Goal: Register for event/course

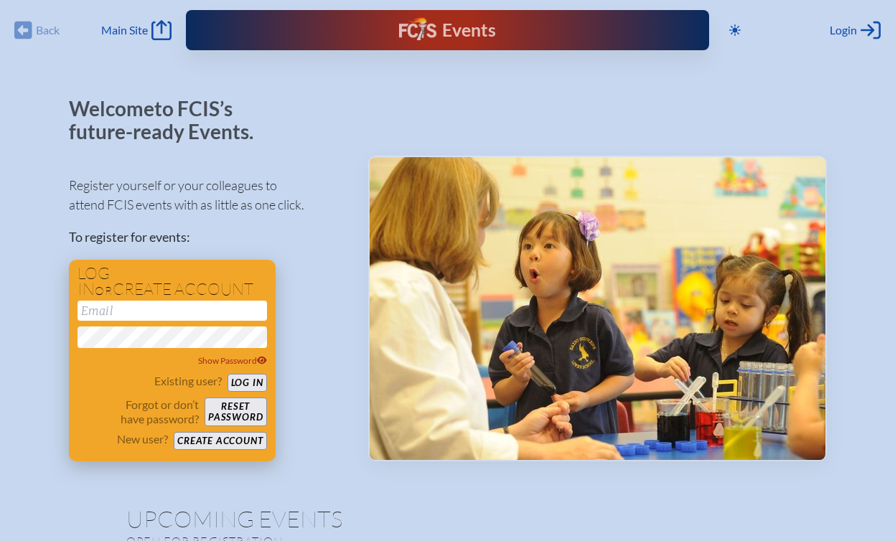
type input "[PERSON_NAME][EMAIL_ADDRESS][DOMAIN_NAME]"
click at [256, 382] on button "Log in" at bounding box center [246, 383] width 39 height 18
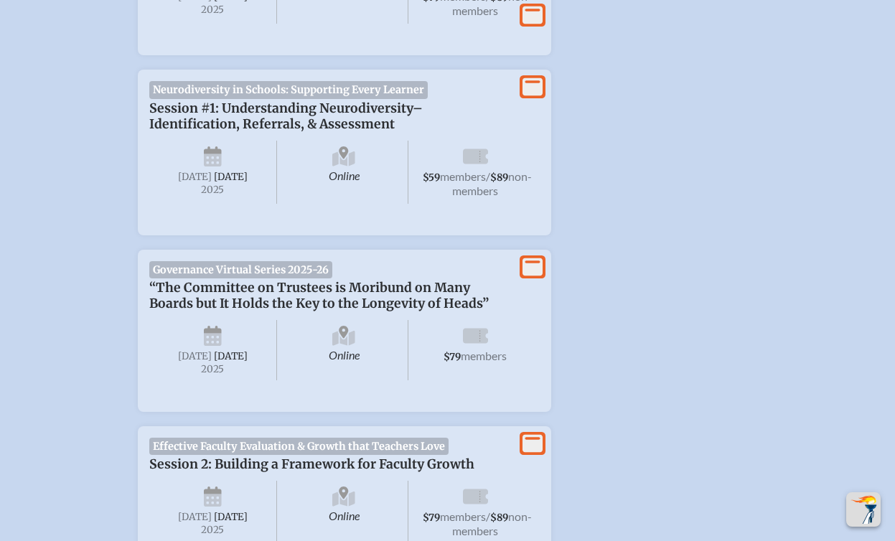
scroll to position [861, 0]
click at [451, 134] on div "Online Wednesday , September 17th , 2025 $59 members / $89 non-members" at bounding box center [344, 169] width 390 height 77
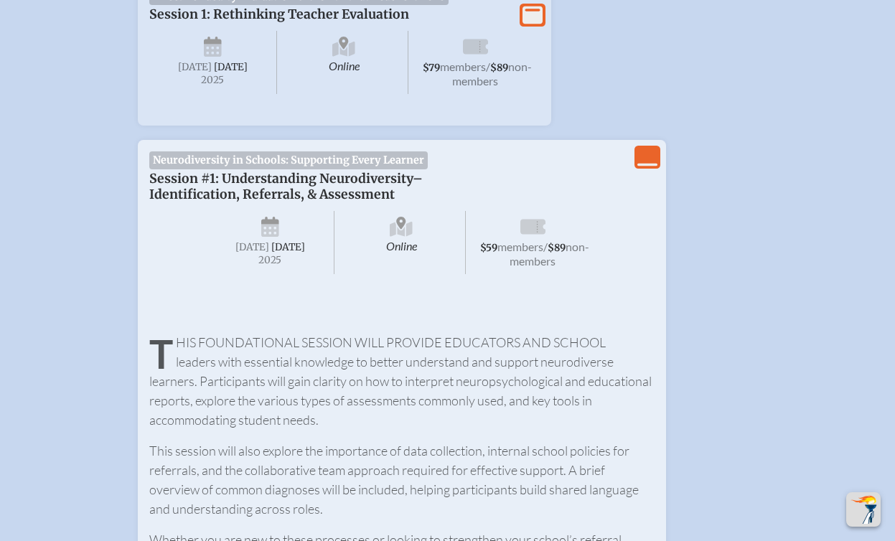
click at [649, 154] on icon "View Less" at bounding box center [647, 157] width 20 height 20
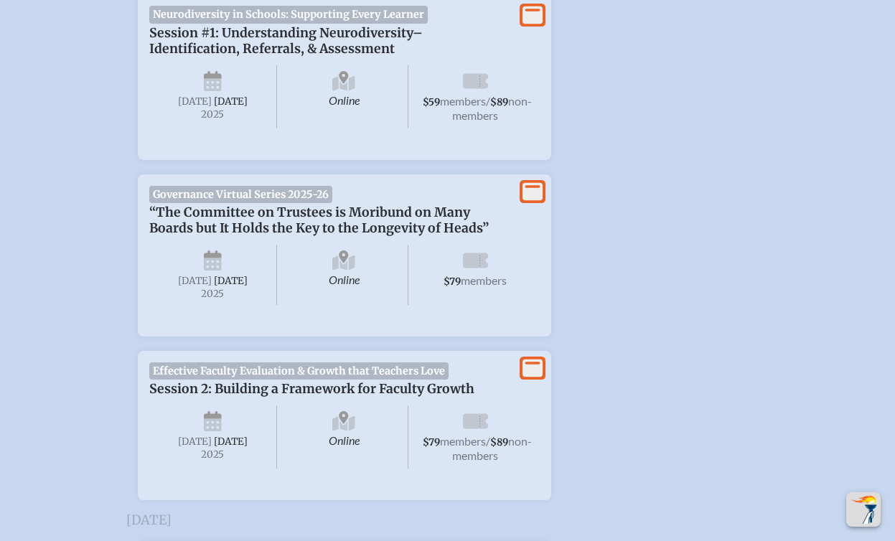
scroll to position [854, 0]
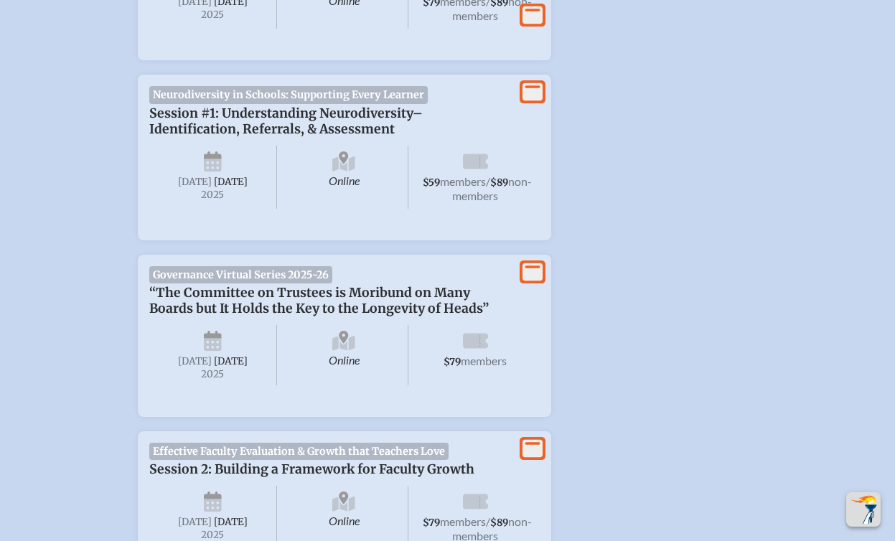
click at [212, 179] on span "Wednesday" at bounding box center [195, 182] width 34 height 12
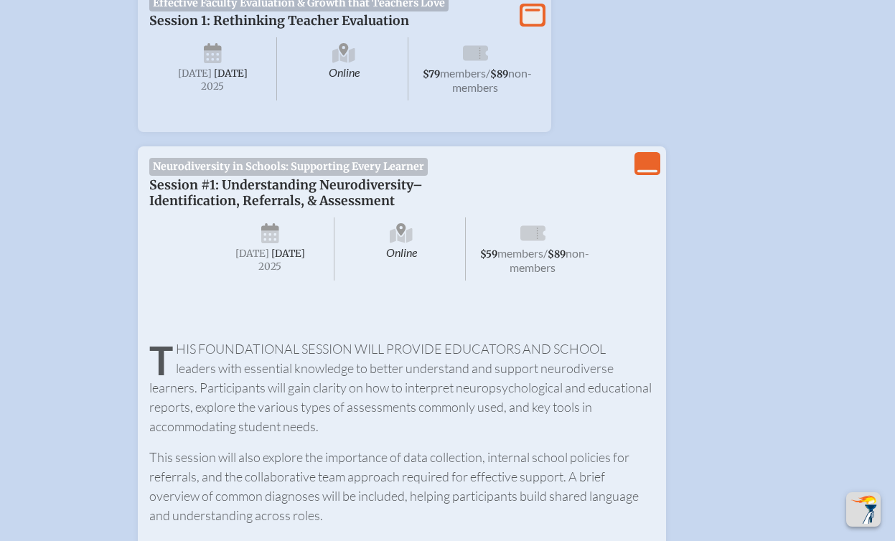
click at [641, 162] on icon "View Less" at bounding box center [647, 164] width 20 height 20
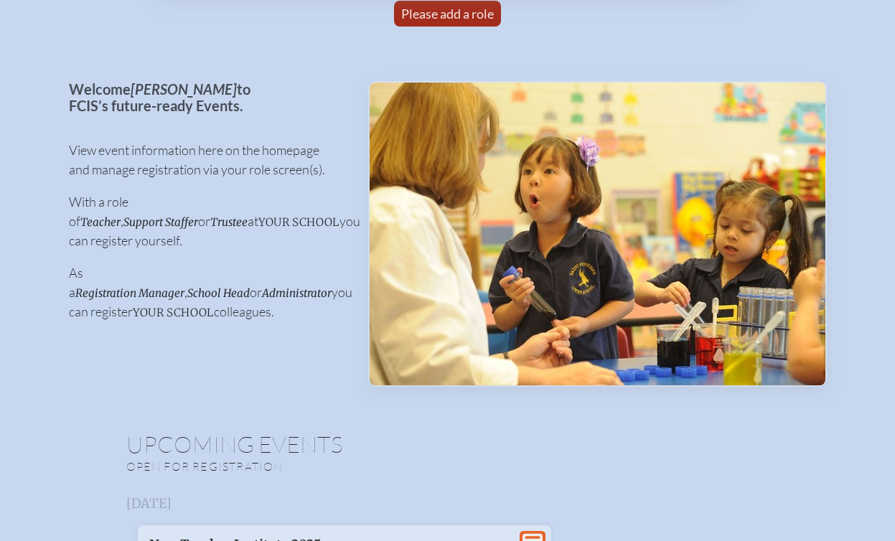
scroll to position [0, 0]
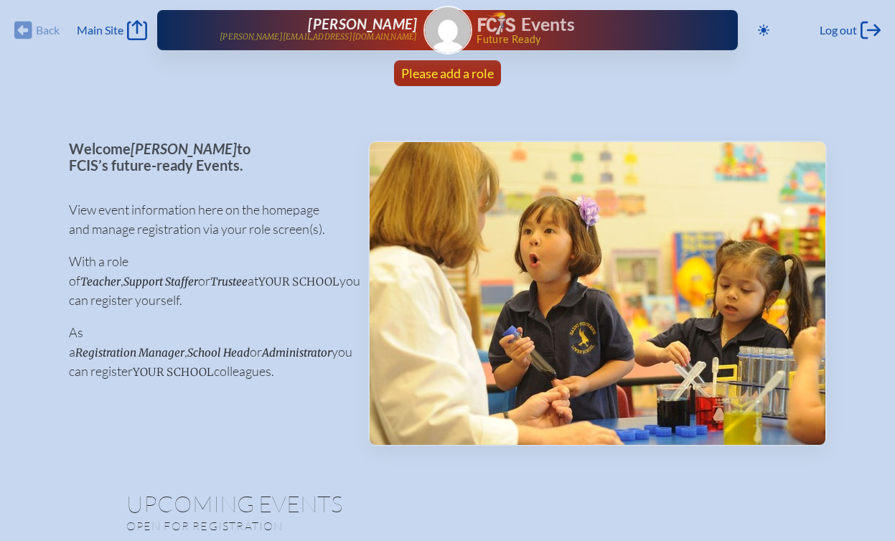
click at [448, 67] on span "Please add a role" at bounding box center [447, 73] width 93 height 16
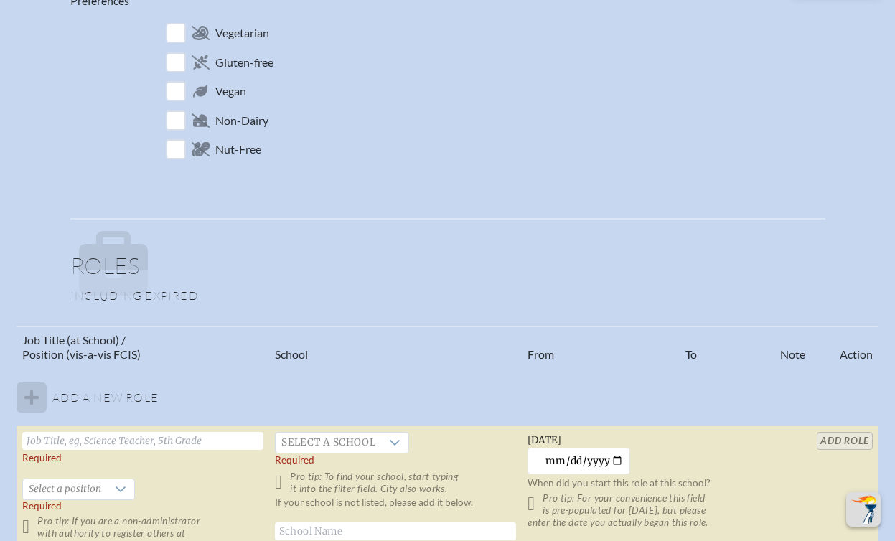
scroll to position [646, 0]
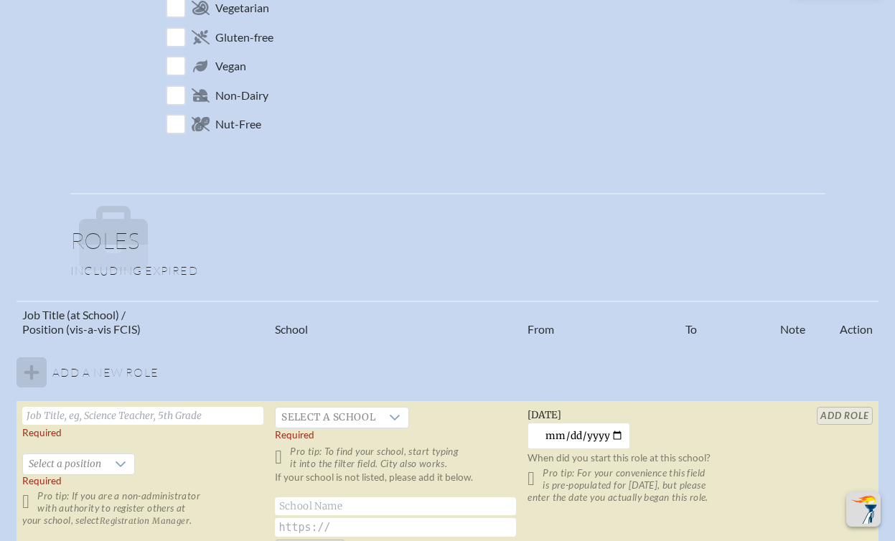
click at [80, 323] on th "Job Title (at School) / Position (vis-a-vis FCIS)" at bounding box center [142, 322] width 253 height 42
click at [283, 316] on th "School" at bounding box center [395, 322] width 253 height 42
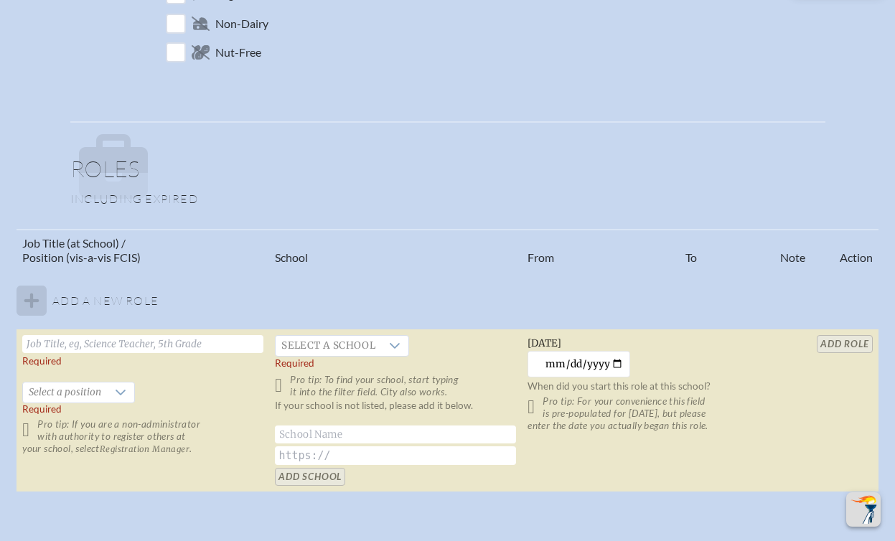
click at [54, 341] on input "text" at bounding box center [142, 344] width 241 height 18
type input "Assistant Head of School for Academics"
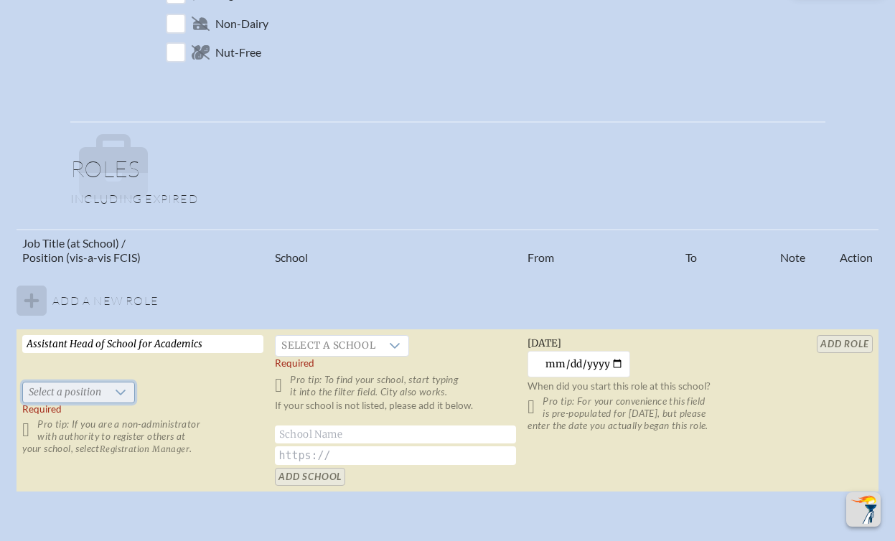
click at [97, 388] on span "Select a position" at bounding box center [65, 392] width 84 height 20
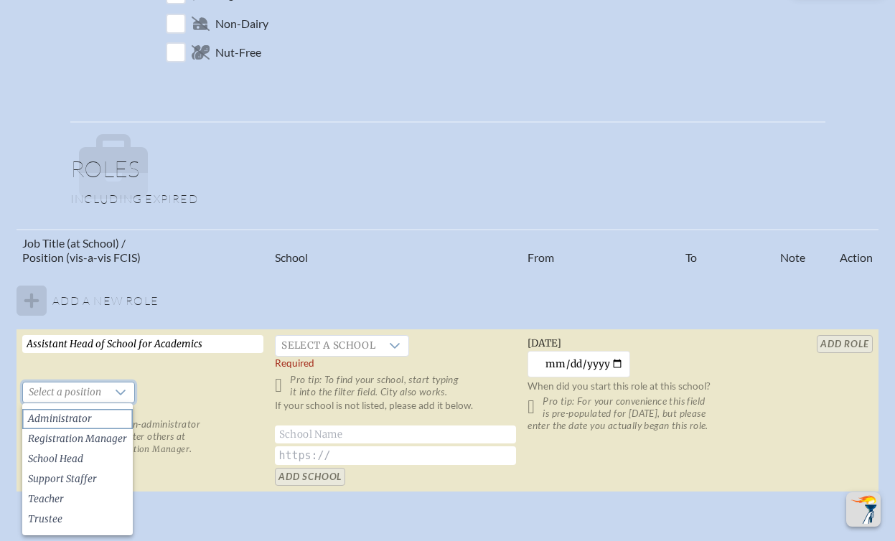
click at [91, 410] on li "Administrator" at bounding box center [77, 419] width 110 height 20
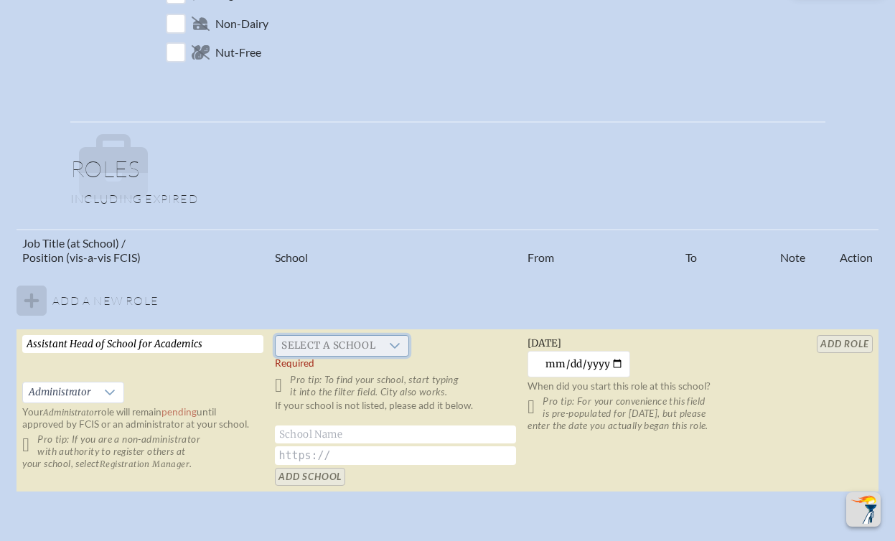
click at [313, 346] on span "Select a school" at bounding box center [327, 346] width 105 height 20
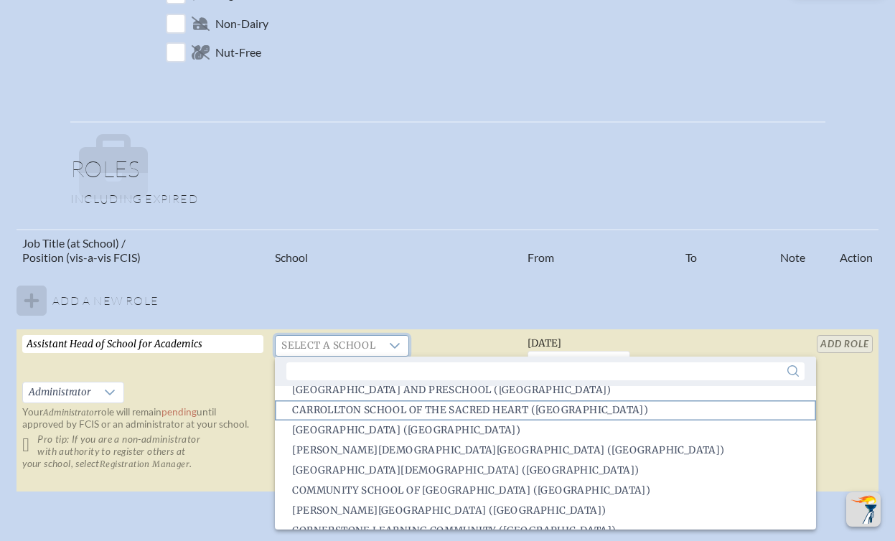
scroll to position [502, 0]
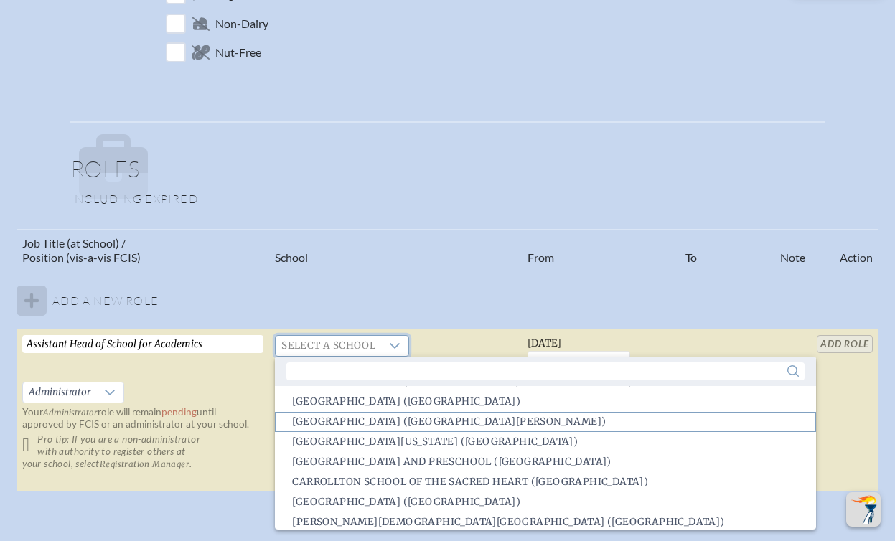
click at [379, 415] on span "Canterbury School (Fort Myers)" at bounding box center [448, 422] width 313 height 14
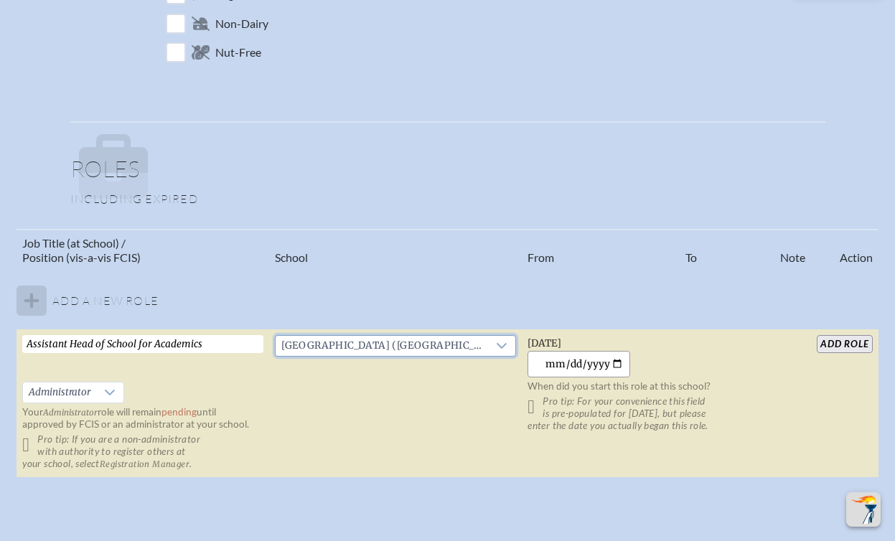
click at [608, 360] on input "2025-08-19" at bounding box center [578, 364] width 103 height 27
type input "2025-07-01"
click at [826, 348] on input "add Role" at bounding box center [843, 344] width 55 height 18
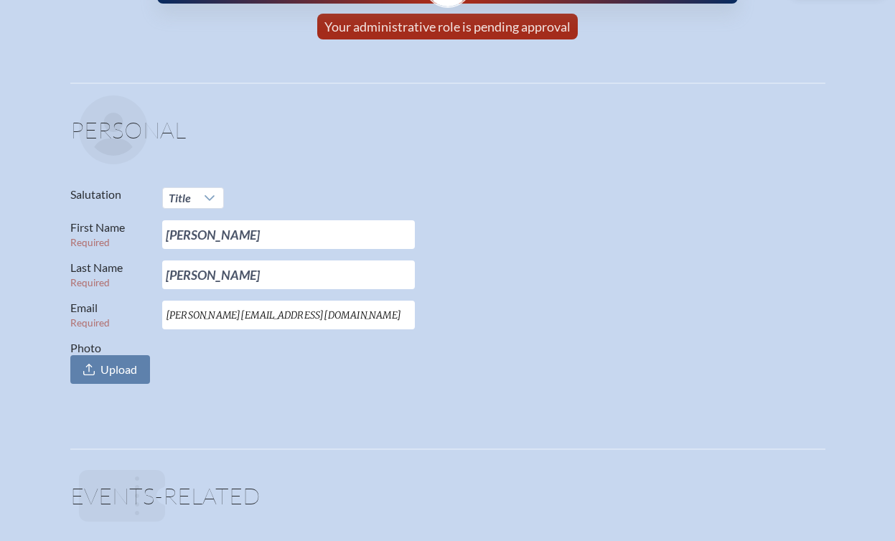
scroll to position [72, 0]
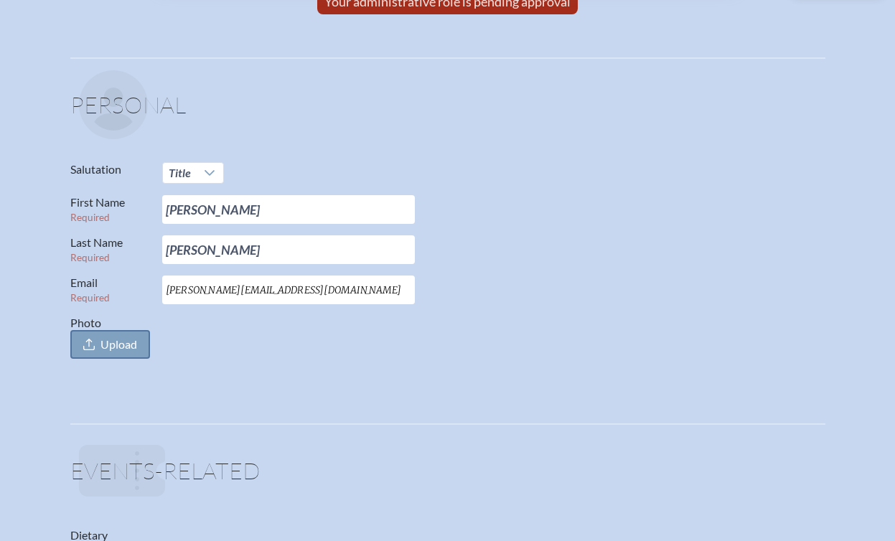
click at [128, 354] on span "Upload" at bounding box center [110, 344] width 80 height 29
click at [0, 0] on input "Photo Upload" at bounding box center [0, 0] width 0 height 0
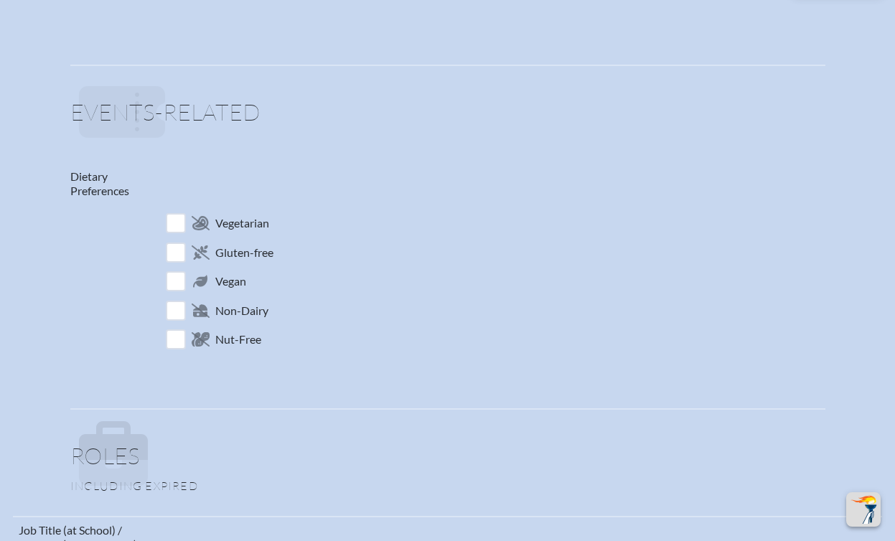
scroll to position [0, 0]
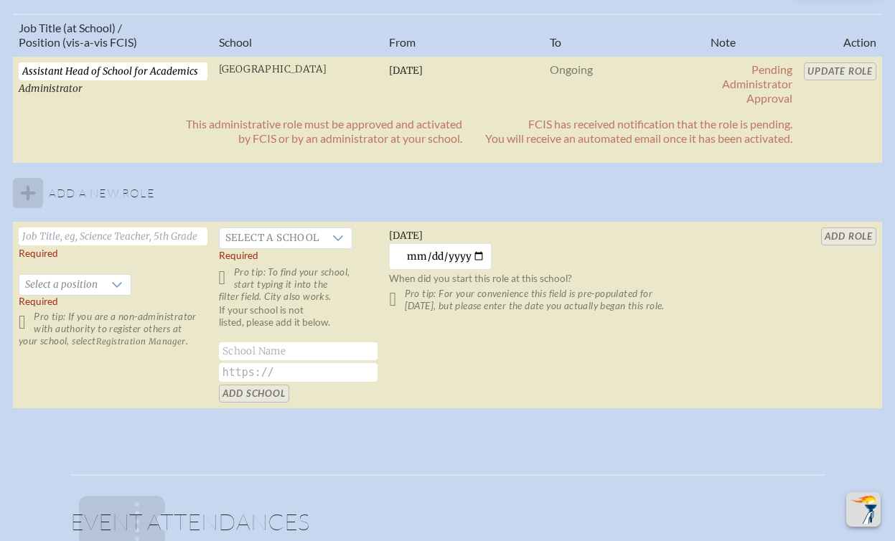
scroll to position [861, 0]
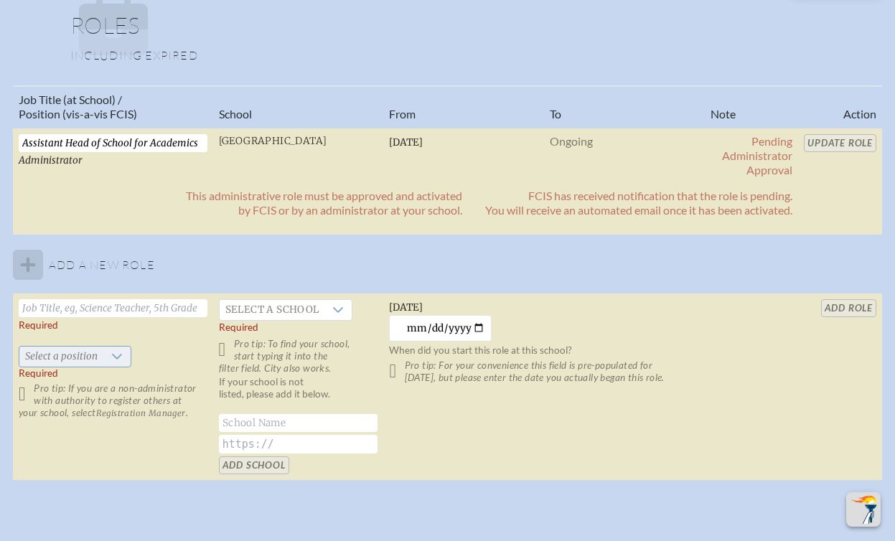
click at [111, 352] on icon at bounding box center [116, 356] width 11 height 11
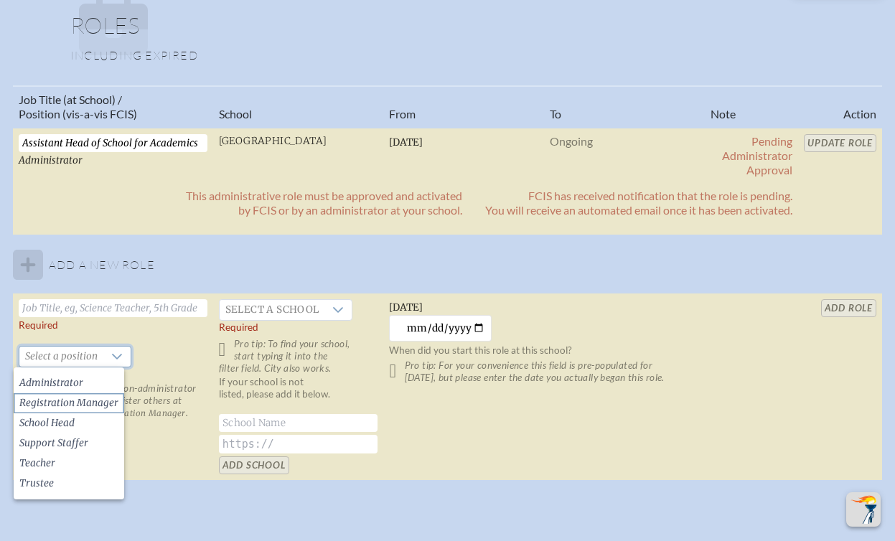
scroll to position [933, 0]
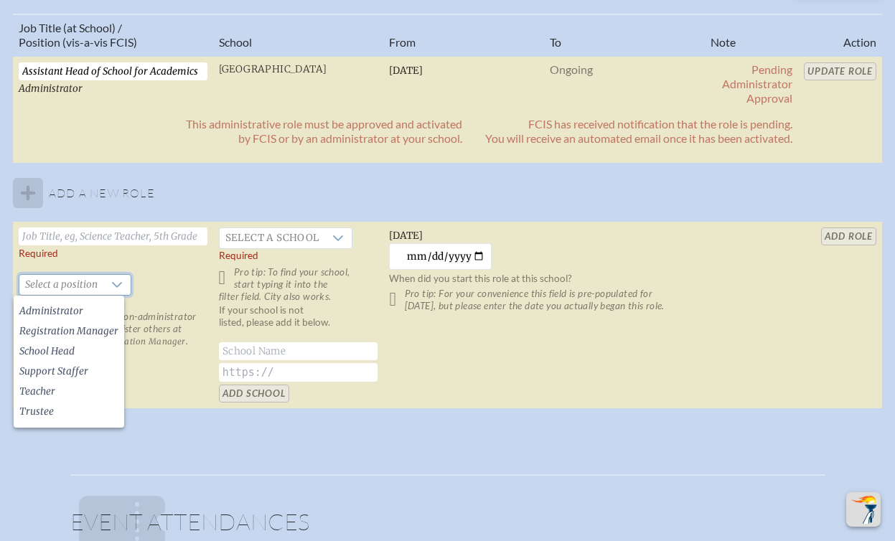
click at [140, 156] on div "This administrative role must be approved and activated by FCIS or by an admini…" at bounding box center [405, 137] width 773 height 40
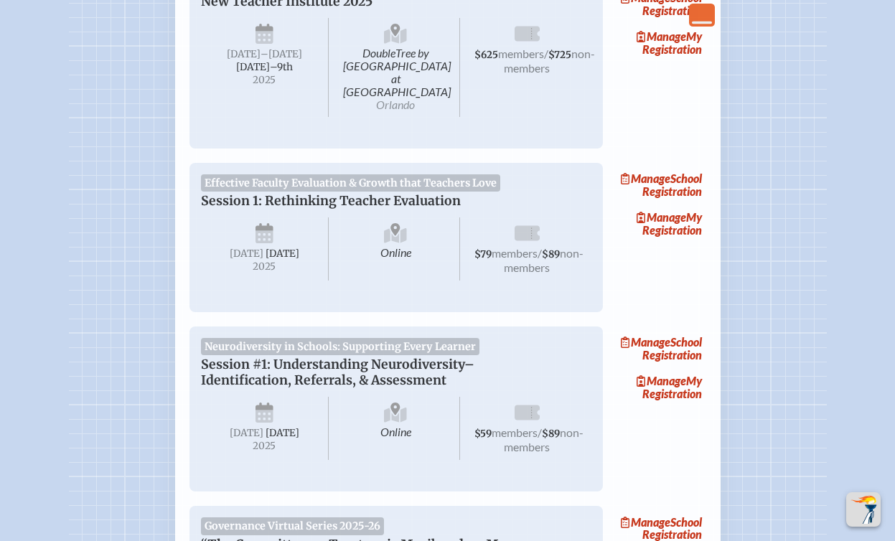
scroll to position [359, 0]
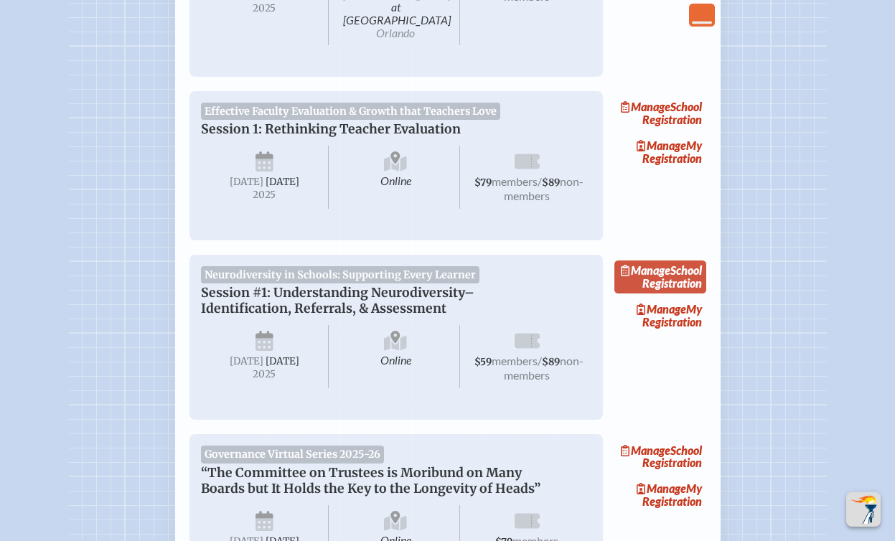
click at [670, 267] on span "Manage" at bounding box center [645, 270] width 49 height 14
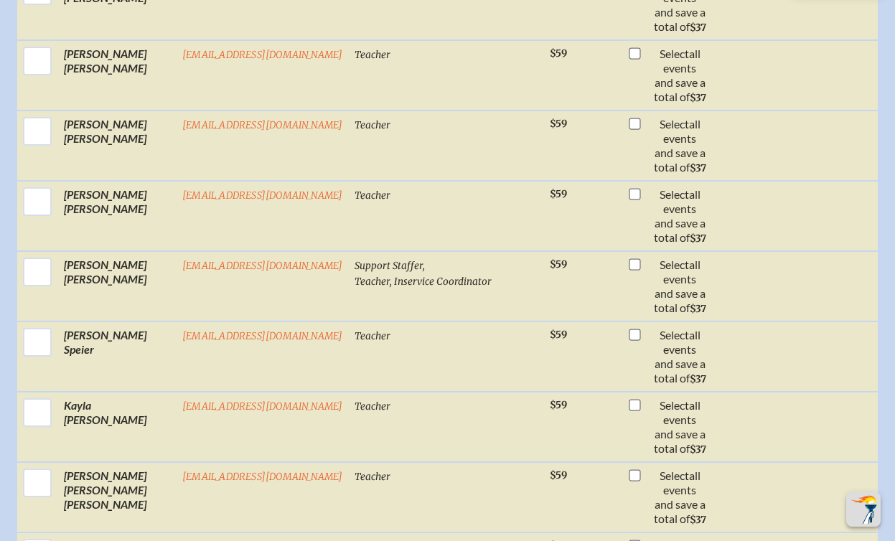
scroll to position [2654, 0]
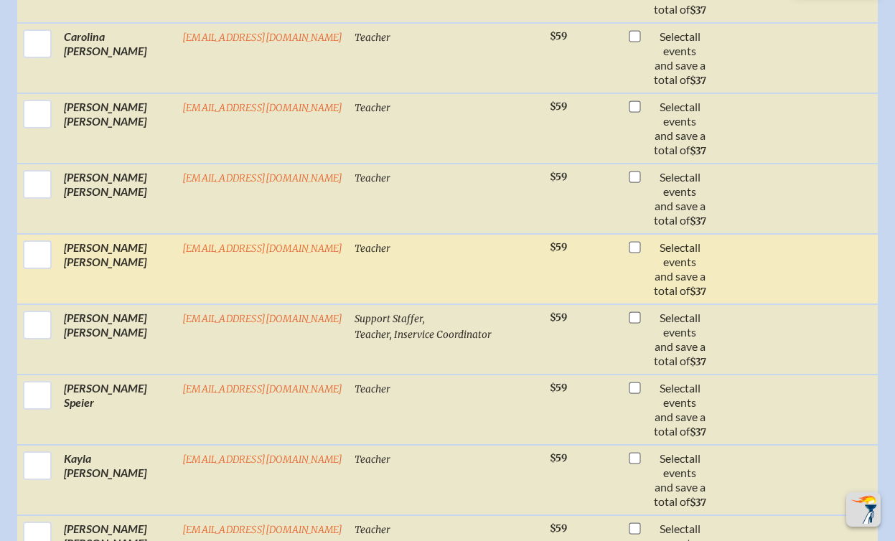
click at [37, 269] on input "checkbox" at bounding box center [37, 255] width 36 height 36
checkbox input "true"
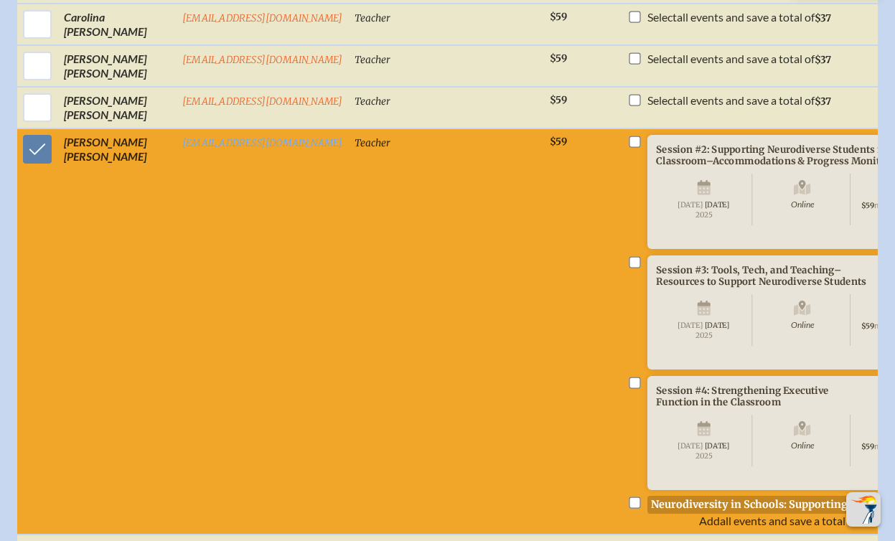
click at [631, 144] on input "checkbox" at bounding box center [633, 141] width 11 height 11
checkbox input "true"
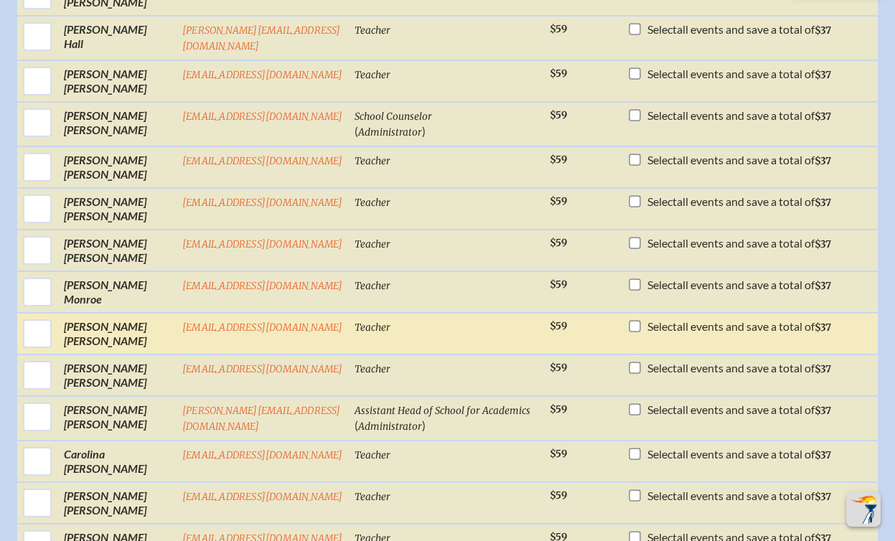
scroll to position [1415, 0]
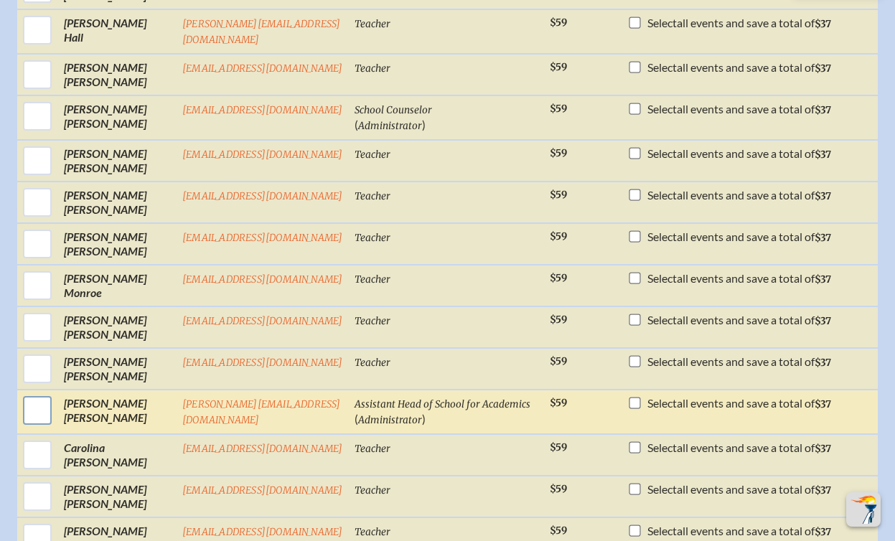
click at [34, 409] on input "checkbox" at bounding box center [37, 410] width 36 height 36
checkbox input "true"
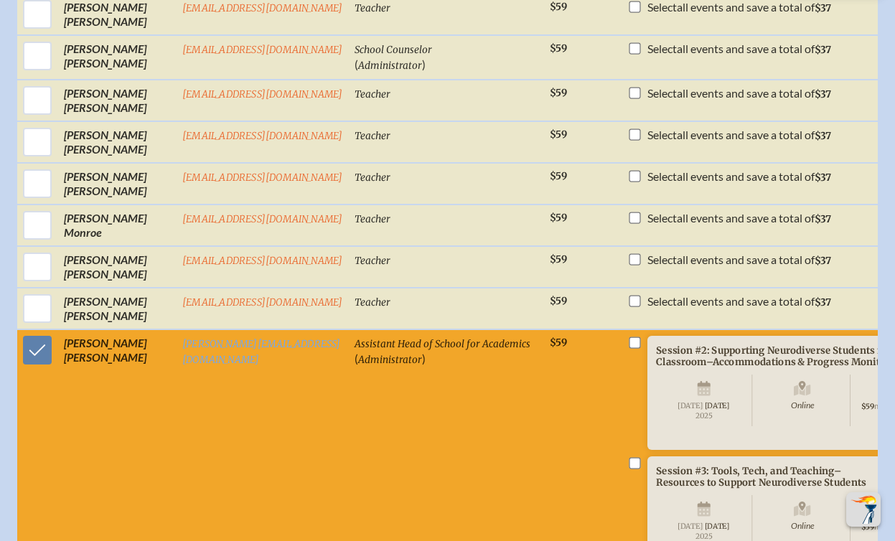
scroll to position [1559, 0]
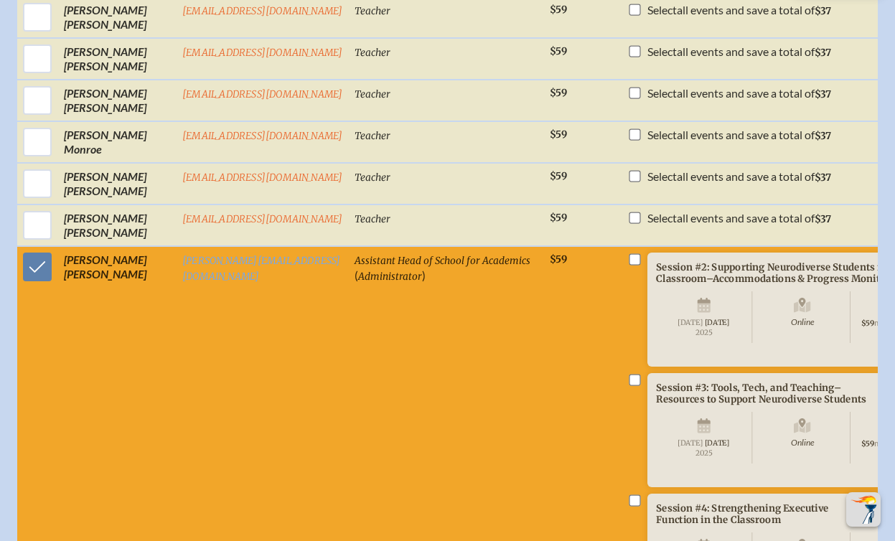
click at [632, 265] on input "checkbox" at bounding box center [633, 258] width 11 height 11
checkbox input "true"
click at [629, 385] on input "checkbox" at bounding box center [633, 379] width 11 height 11
checkbox input "true"
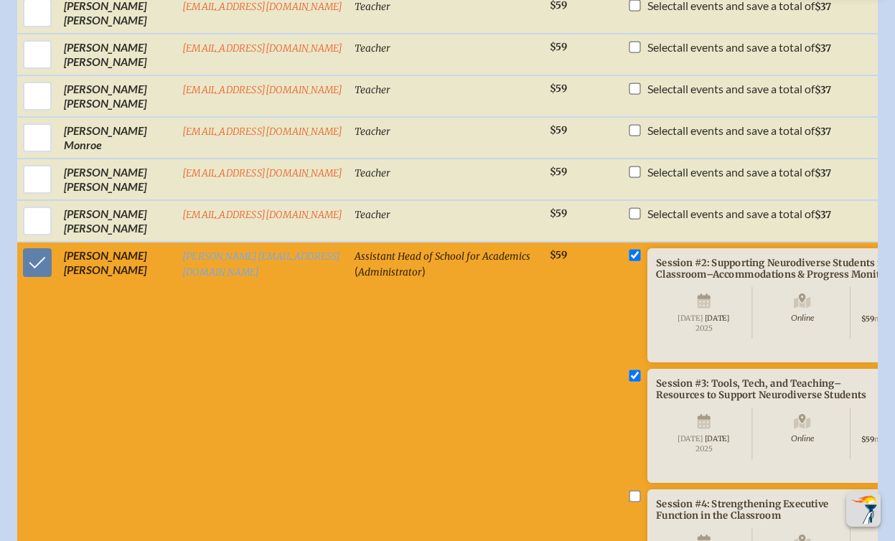
scroll to position [1774, 0]
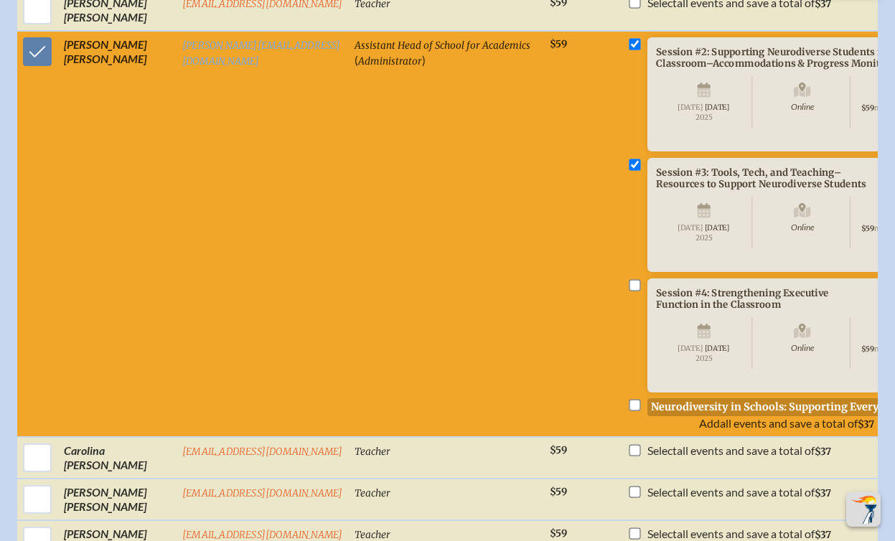
click at [631, 291] on input "checkbox" at bounding box center [633, 284] width 11 height 11
checkbox input "true"
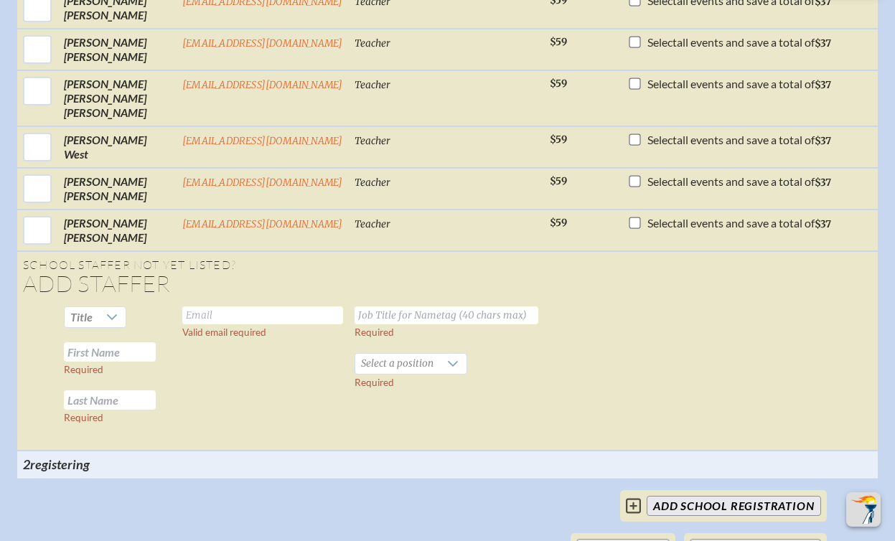
scroll to position [2922, 0]
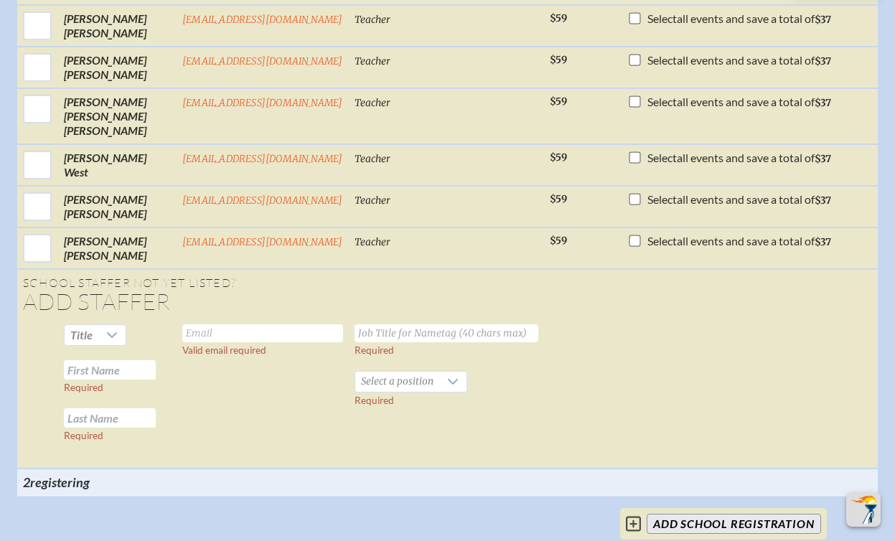
click at [194, 342] on input "text" at bounding box center [262, 333] width 161 height 18
click at [182, 342] on input "jbott" at bounding box center [262, 333] width 161 height 18
paste input "orff@canterburyfortmyers.org"
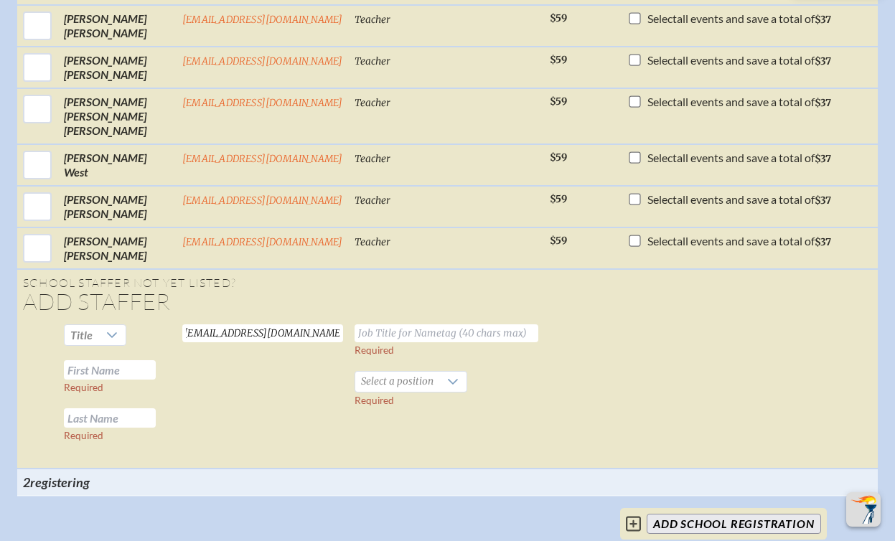
type input "[EMAIL_ADDRESS][DOMAIN_NAME]"
click at [400, 342] on input "text" at bounding box center [446, 333] width 184 height 18
click at [377, 342] on input "Student Support Specialist" at bounding box center [446, 333] width 184 height 18
type input "Lower School Student Support Specialist"
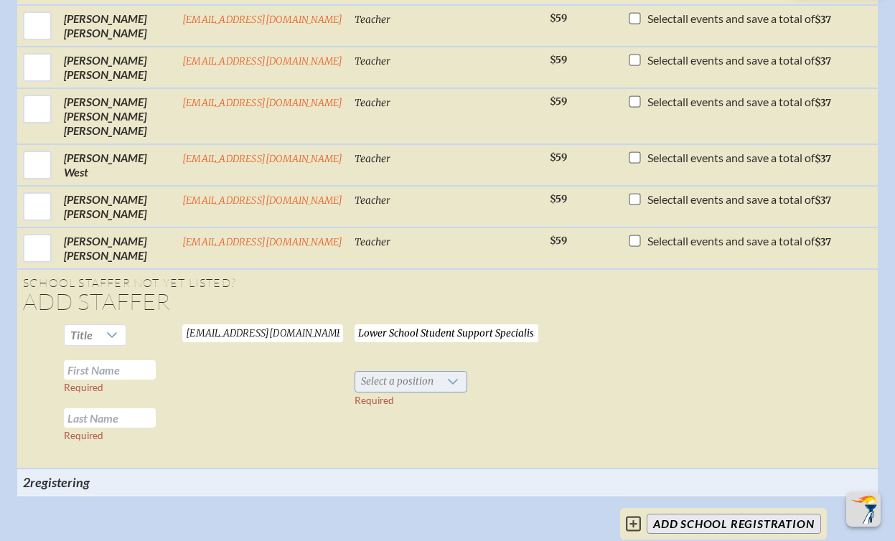
click at [458, 387] on icon at bounding box center [452, 381] width 11 height 11
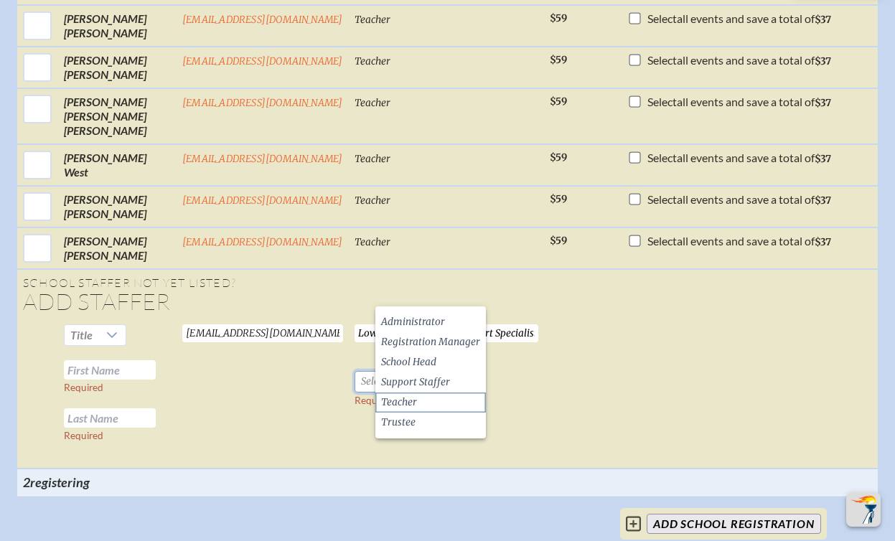
click at [435, 405] on li "Teacher" at bounding box center [430, 402] width 110 height 20
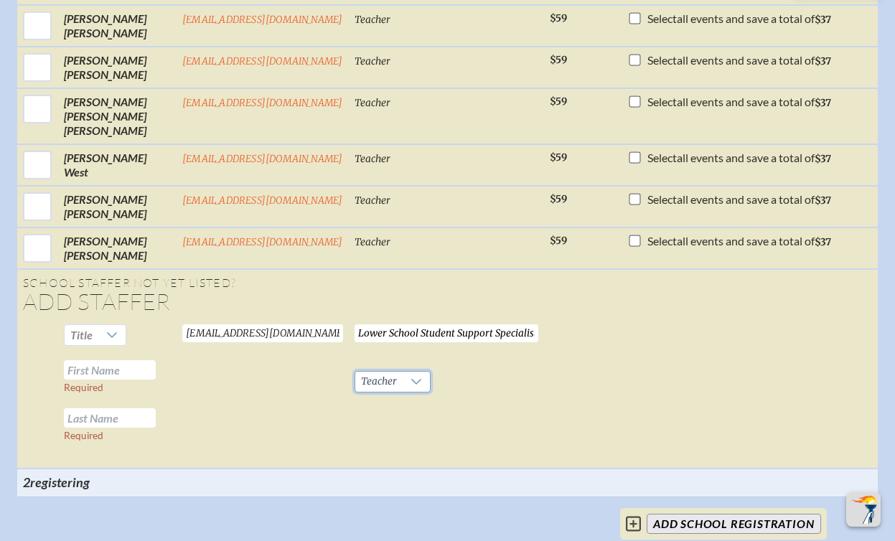
click at [114, 379] on input "text" at bounding box center [110, 369] width 92 height 19
type input "[PERSON_NAME]"
click at [238, 454] on td "jbottorff@canterburyfortmyers.org Valid email required" at bounding box center [262, 394] width 172 height 150
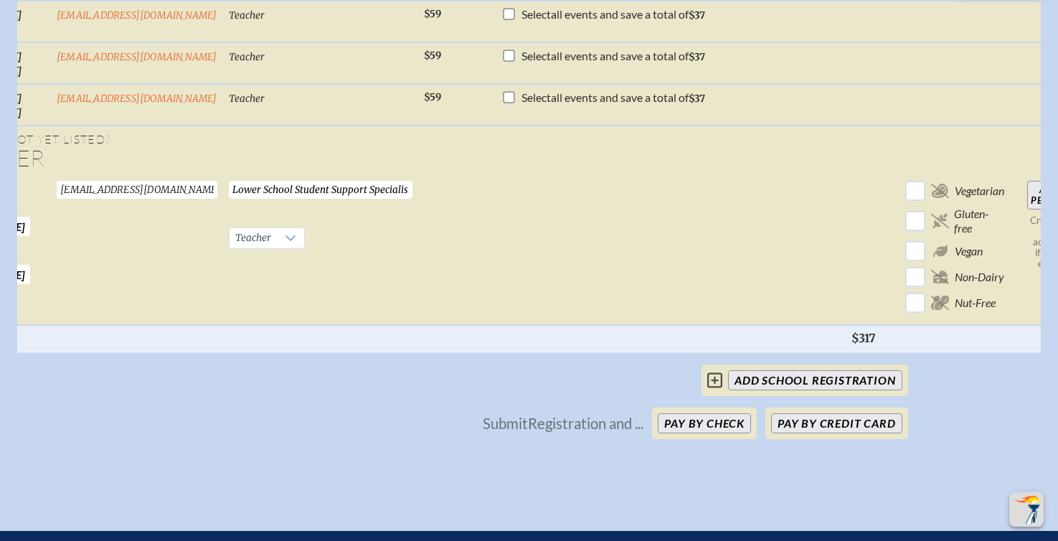
scroll to position [0, 157]
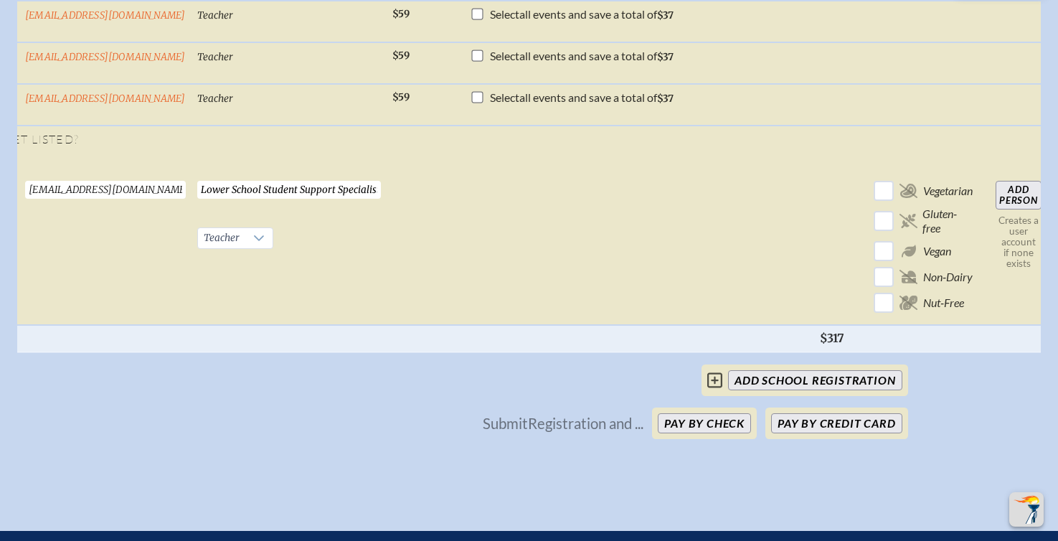
click at [905, 209] on input "Add Person" at bounding box center [1019, 195] width 46 height 29
checkbox input "false"
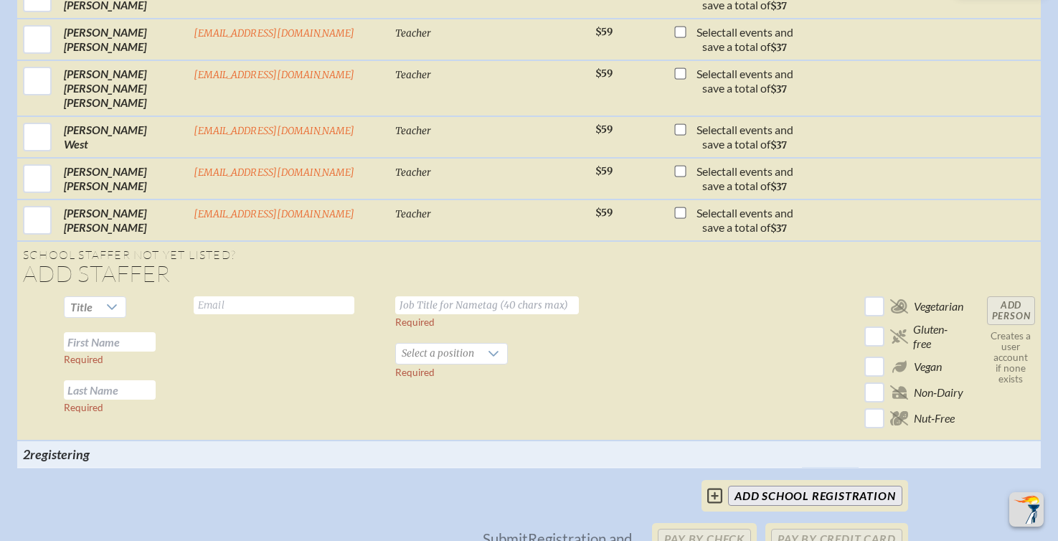
scroll to position [0, 0]
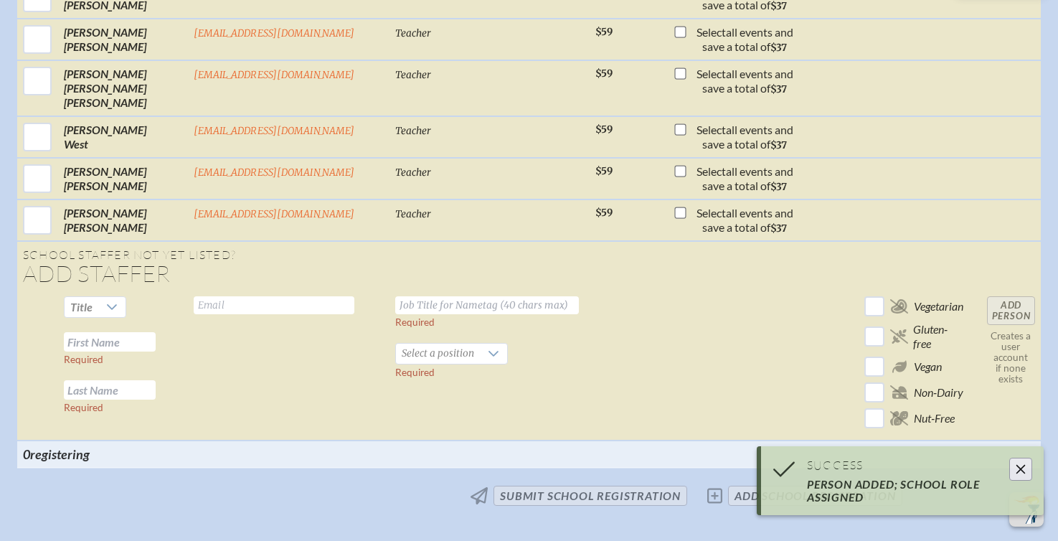
click at [212, 296] on input "text" at bounding box center [274, 305] width 161 height 18
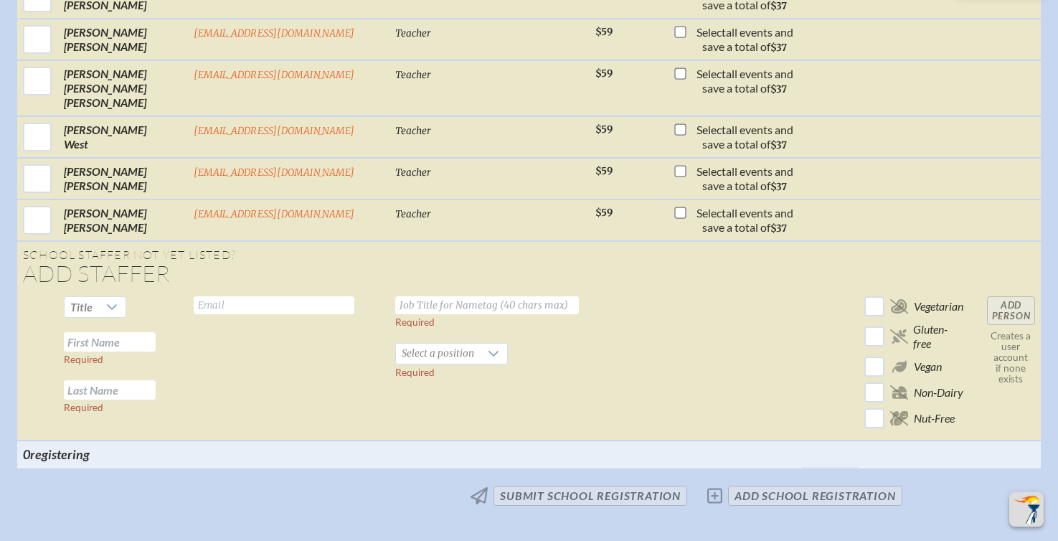
click at [212, 296] on input "text" at bounding box center [274, 305] width 161 height 18
paste input "[EMAIL_ADDRESS][DOMAIN_NAME]"
type input "[EMAIL_ADDRESS][DOMAIN_NAME]"
click at [402, 296] on input "text" at bounding box center [487, 305] width 184 height 18
type input "Upper School Student Support Specialist"
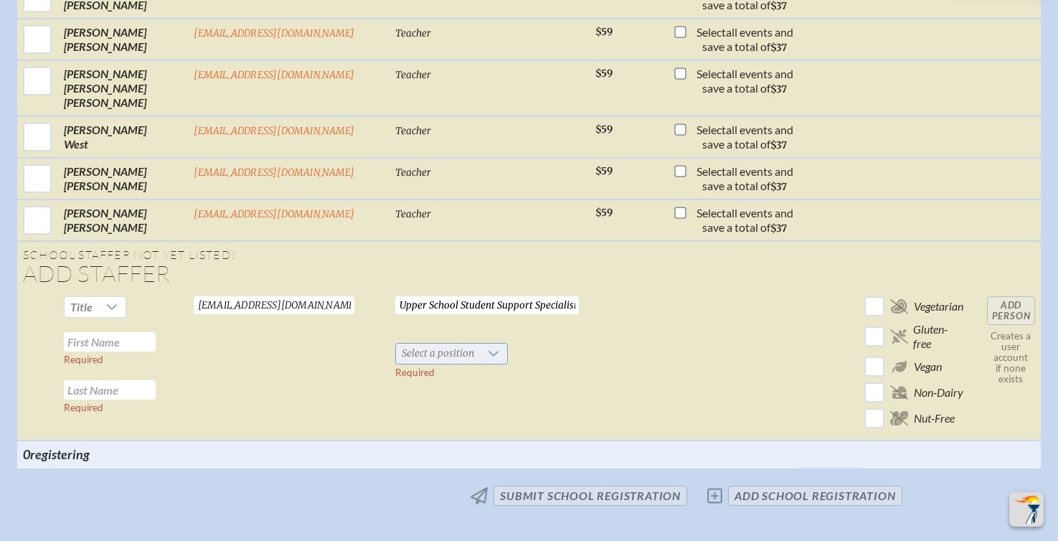
click at [415, 344] on span "Select a position" at bounding box center [438, 354] width 84 height 20
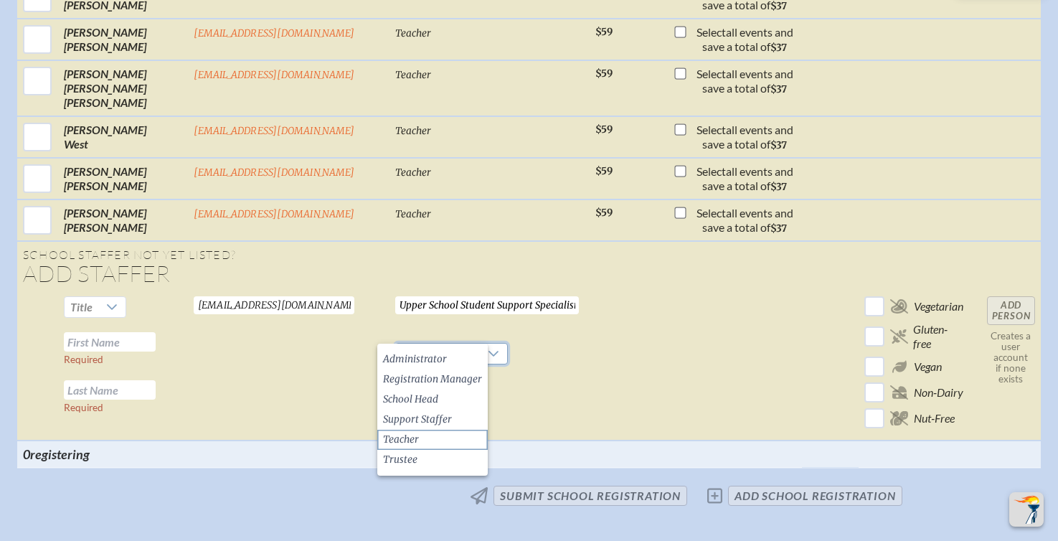
click at [422, 433] on li "Teacher" at bounding box center [432, 440] width 110 height 20
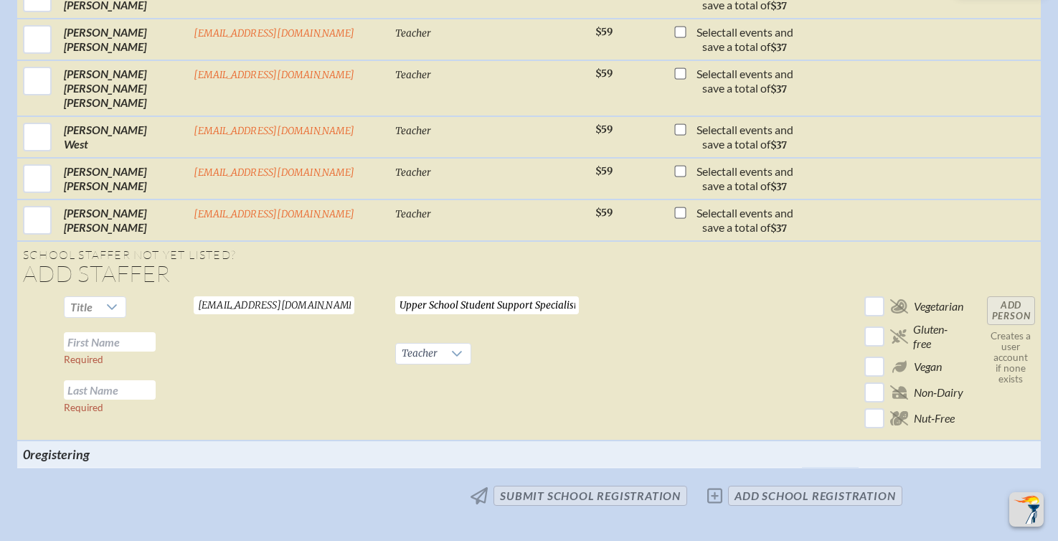
click at [123, 332] on input "text" at bounding box center [110, 341] width 92 height 19
type input "[PERSON_NAME]"
click at [905, 296] on input "Add Person" at bounding box center [1011, 310] width 48 height 29
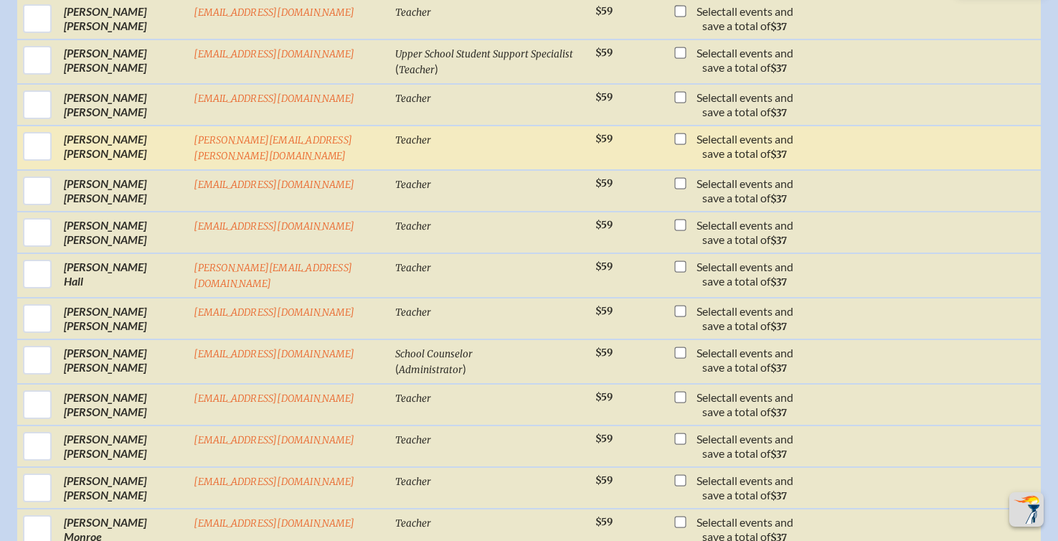
scroll to position [1192, 0]
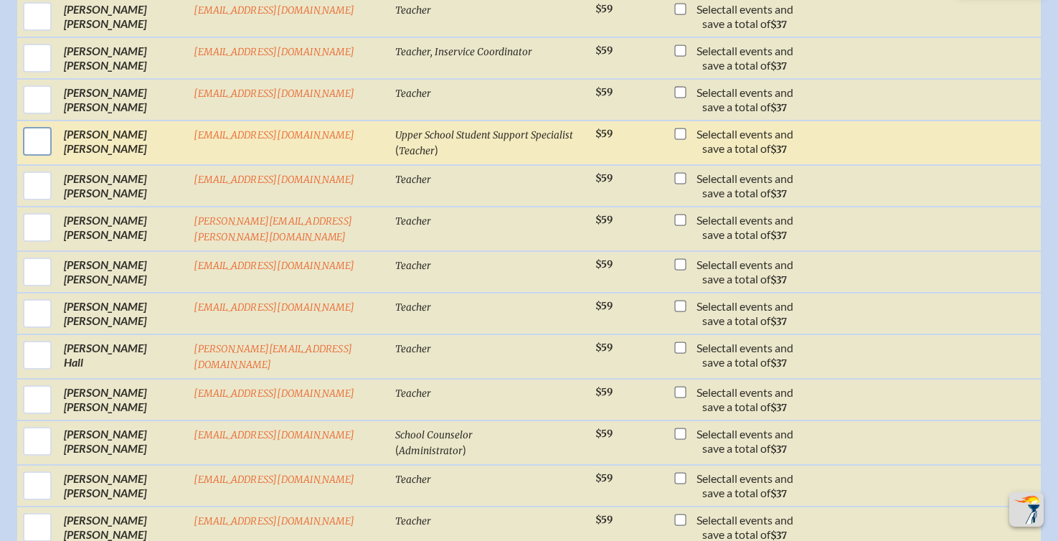
click at [37, 148] on input "checkbox" at bounding box center [37, 141] width 36 height 36
checkbox input "true"
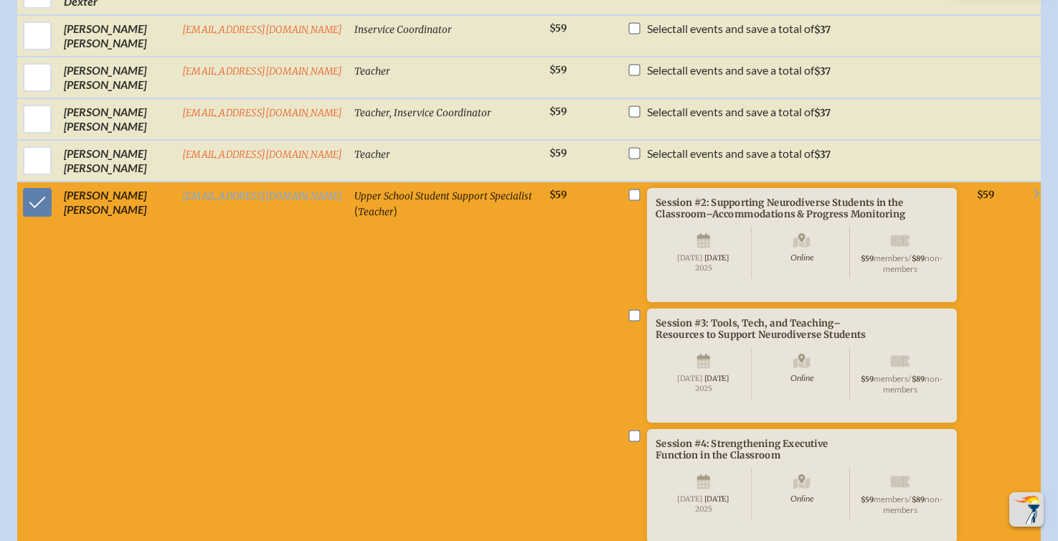
scroll to position [1190, 0]
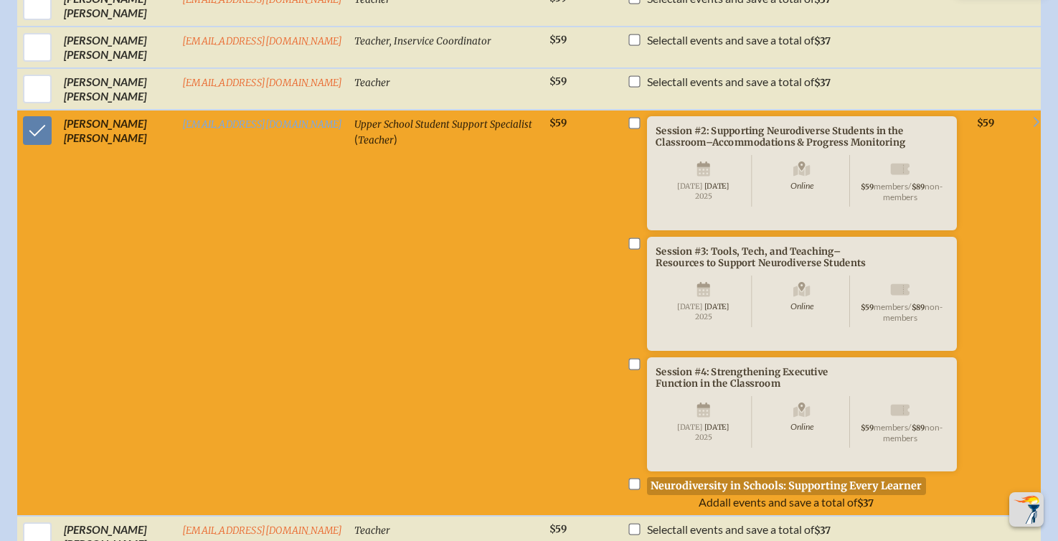
click at [633, 128] on input "checkbox" at bounding box center [633, 122] width 11 height 11
checkbox input "true"
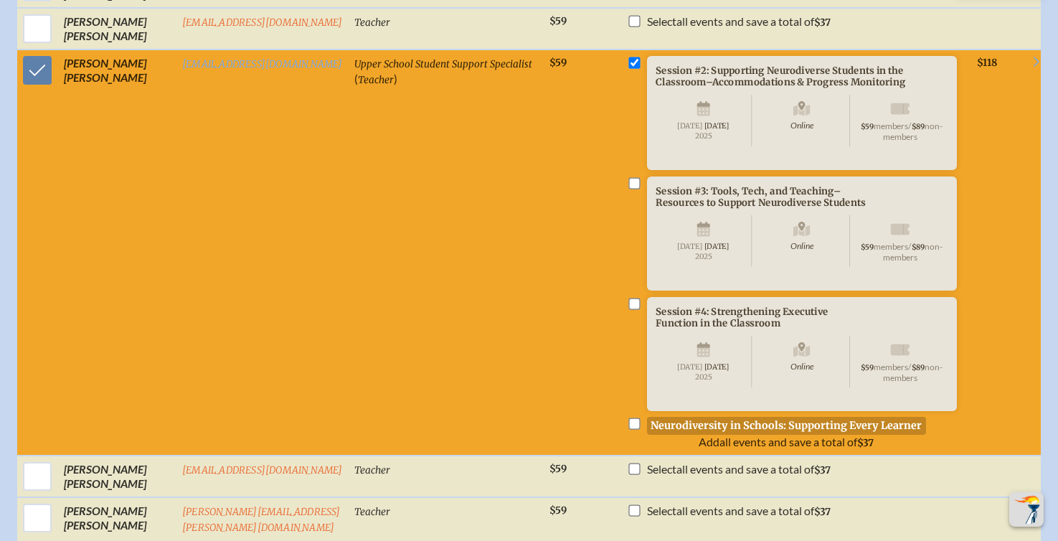
scroll to position [1334, 0]
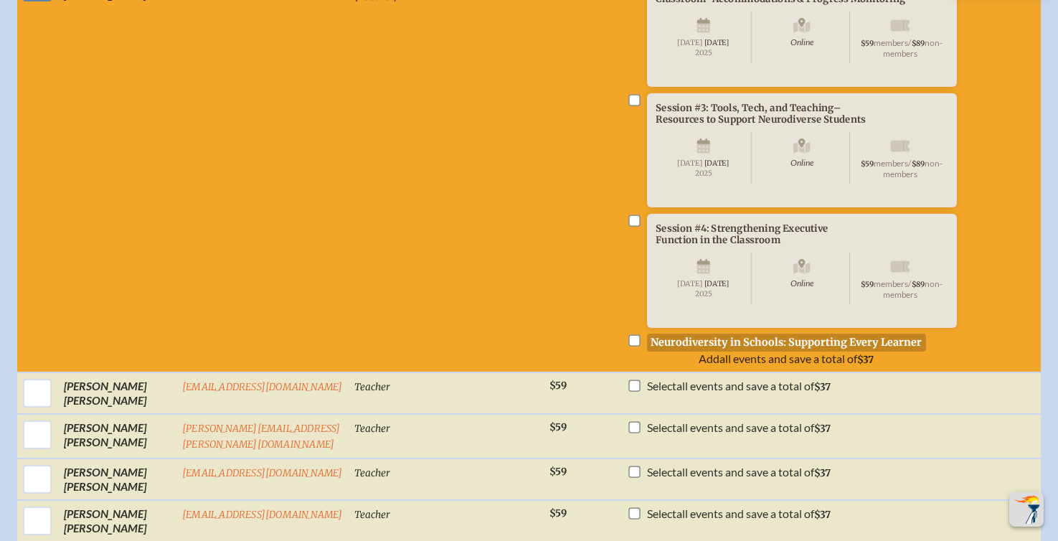
click at [637, 226] on input "checkbox" at bounding box center [633, 219] width 11 height 11
checkbox input "true"
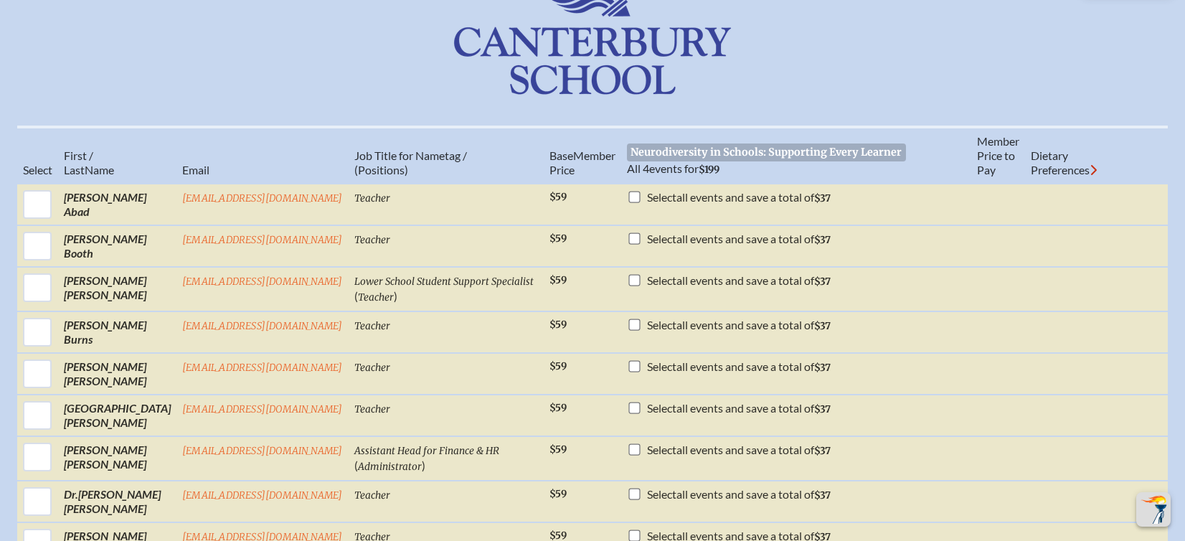
scroll to position [616, 11]
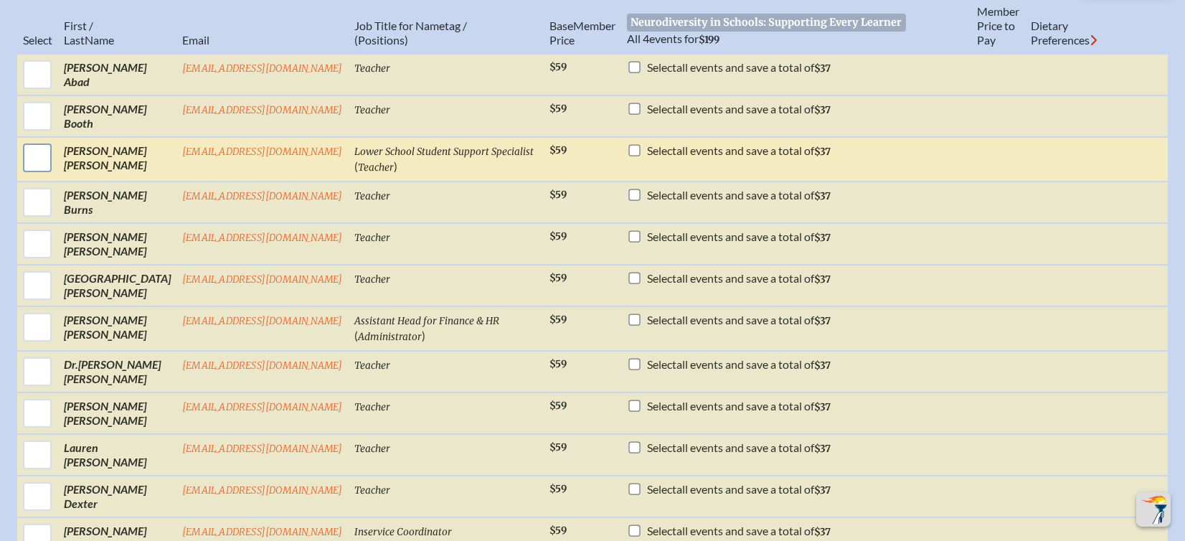
click at [24, 171] on input "checkbox" at bounding box center [37, 158] width 36 height 36
checkbox input "true"
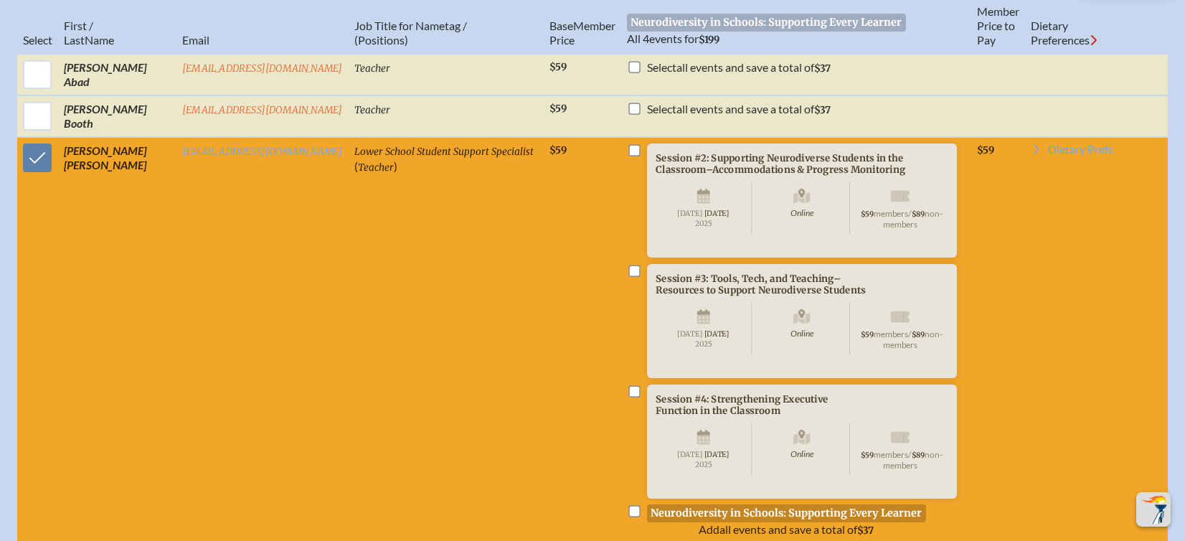
click at [628, 156] on input "checkbox" at bounding box center [633, 149] width 11 height 11
checkbox input "true"
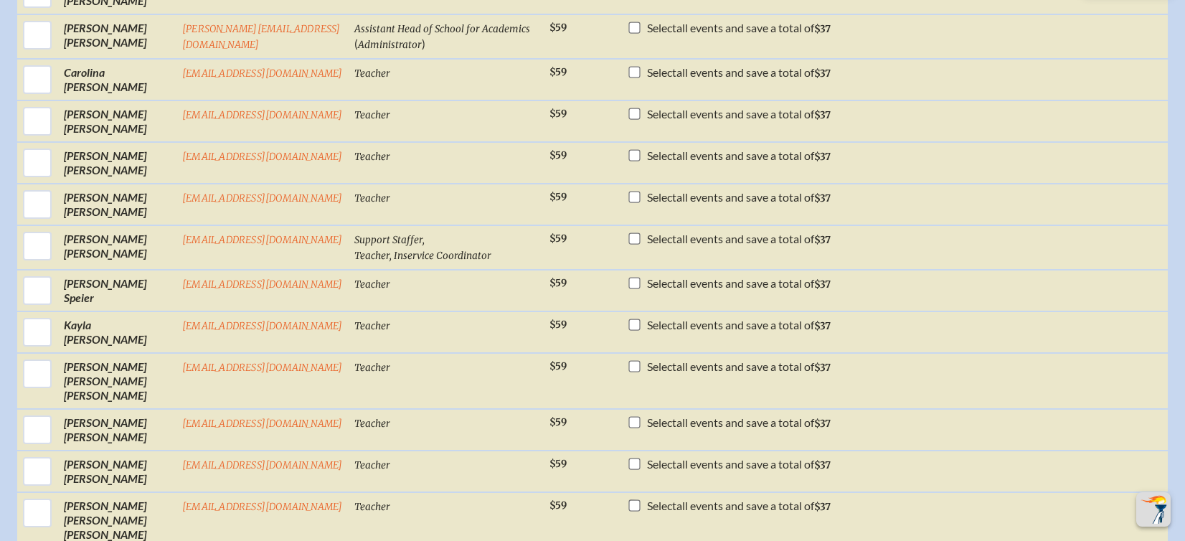
scroll to position [2625, 11]
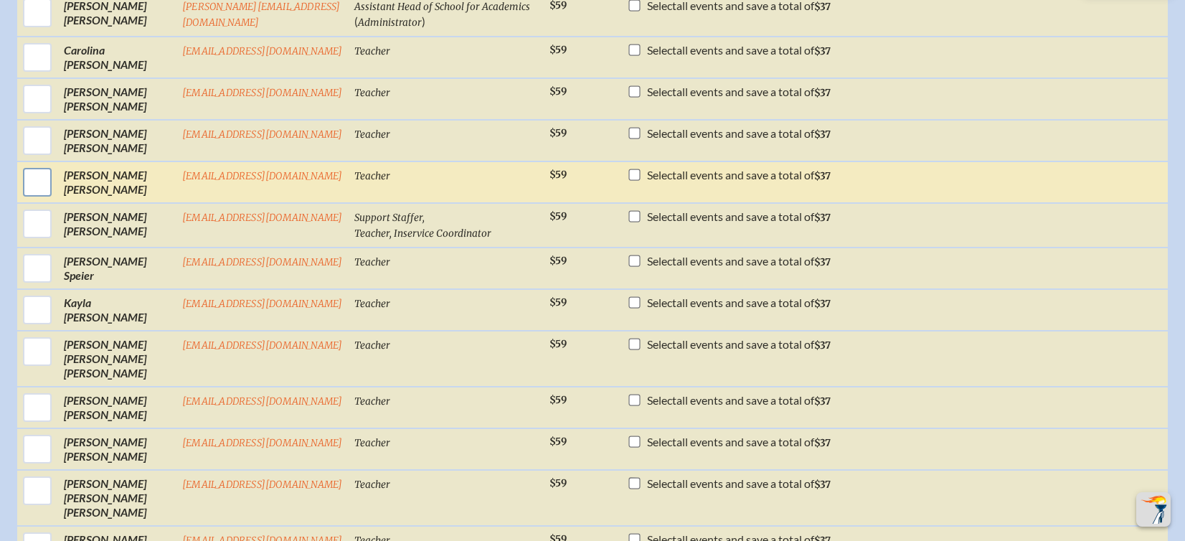
click at [19, 200] on input "checkbox" at bounding box center [37, 182] width 36 height 36
checkbox input "true"
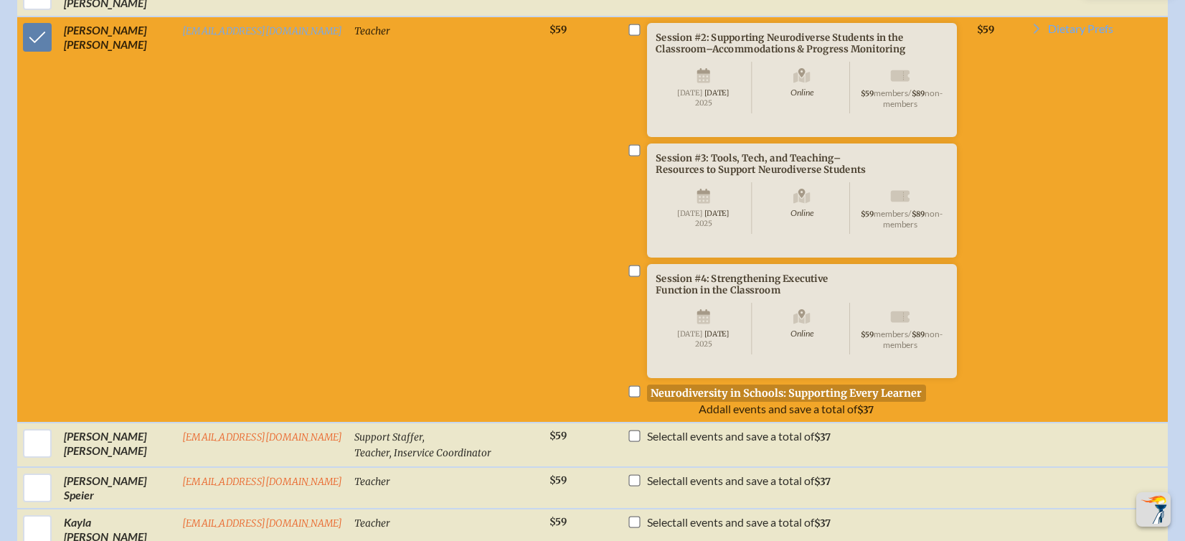
scroll to position [2768, 11]
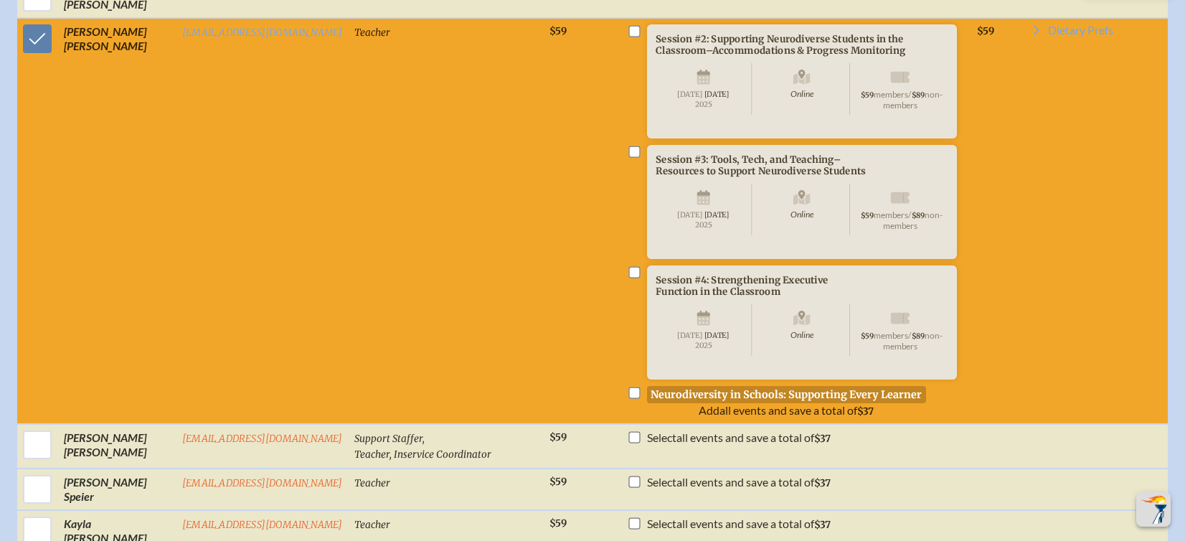
click at [691, 403] on p "Neurodiversity in Schools: Supporting Every Learner" at bounding box center [786, 394] width 279 height 17
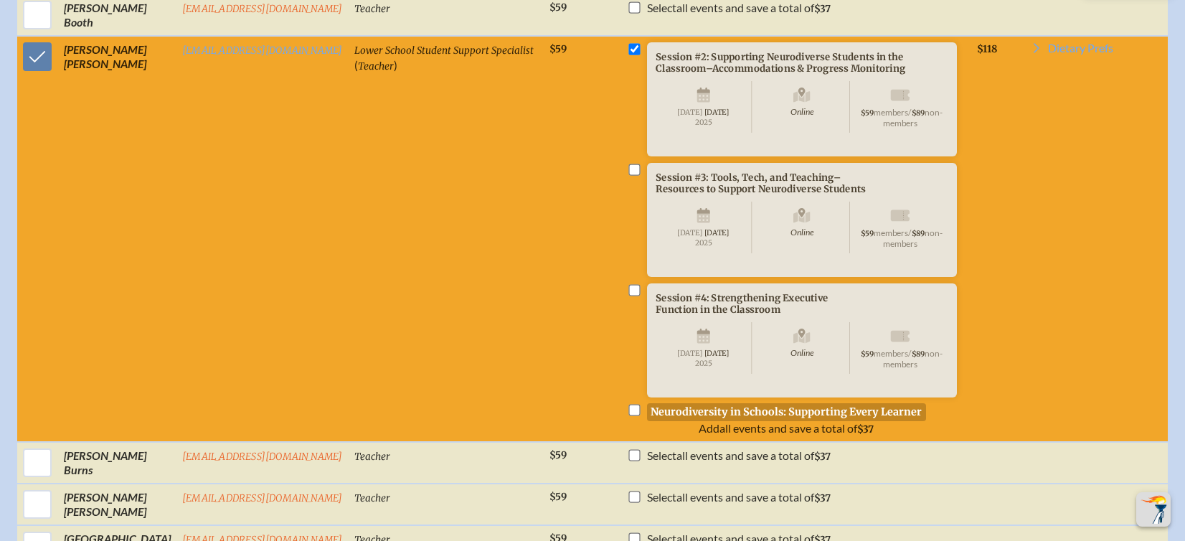
scroll to position [646, 11]
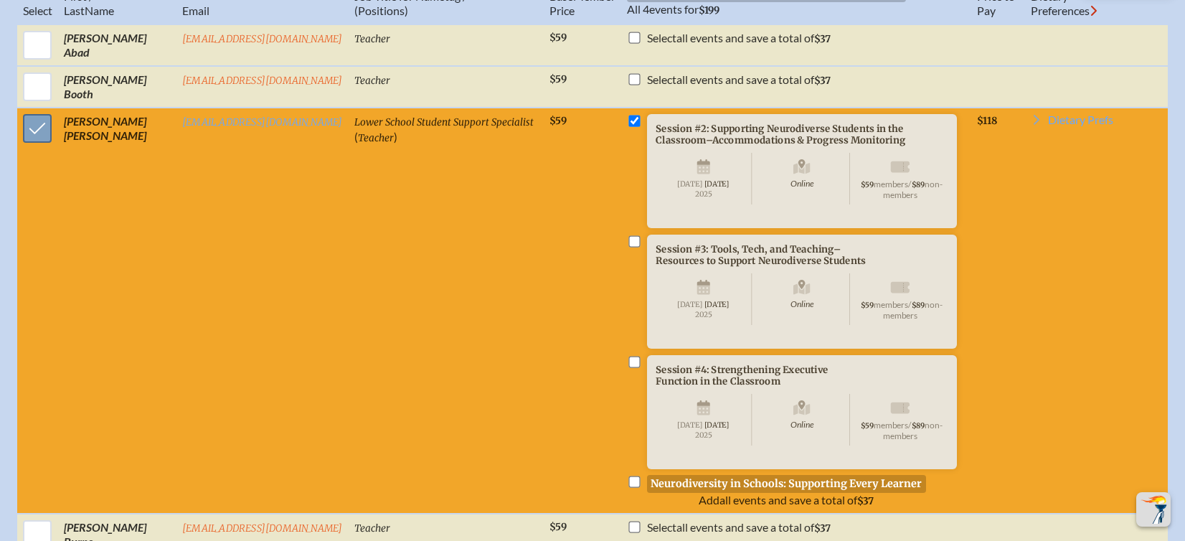
click at [27, 140] on input "checkbox" at bounding box center [37, 128] width 36 height 36
checkbox input "false"
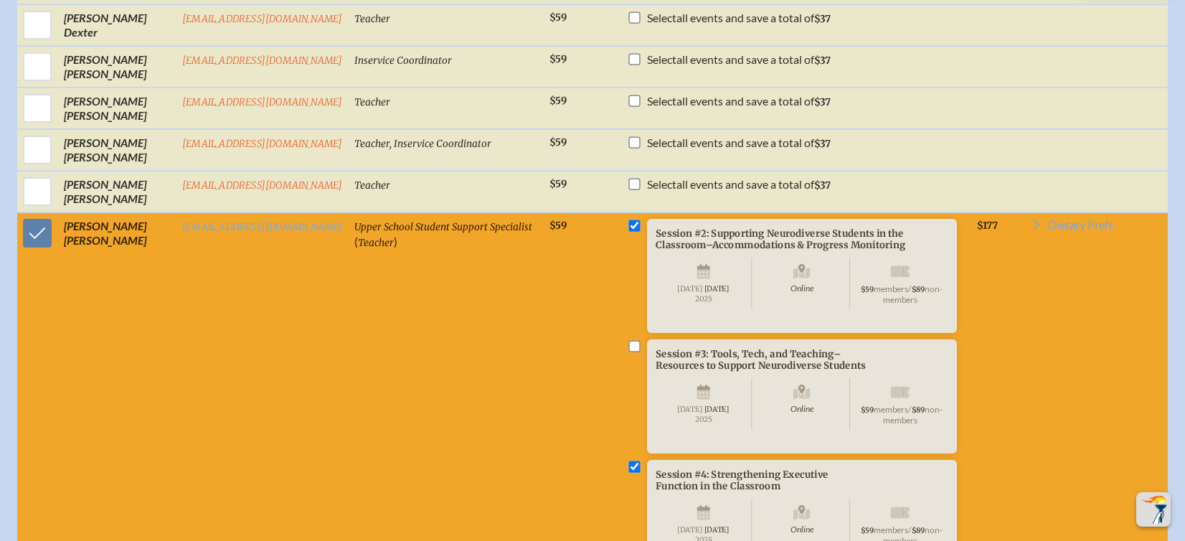
scroll to position [1220, 11]
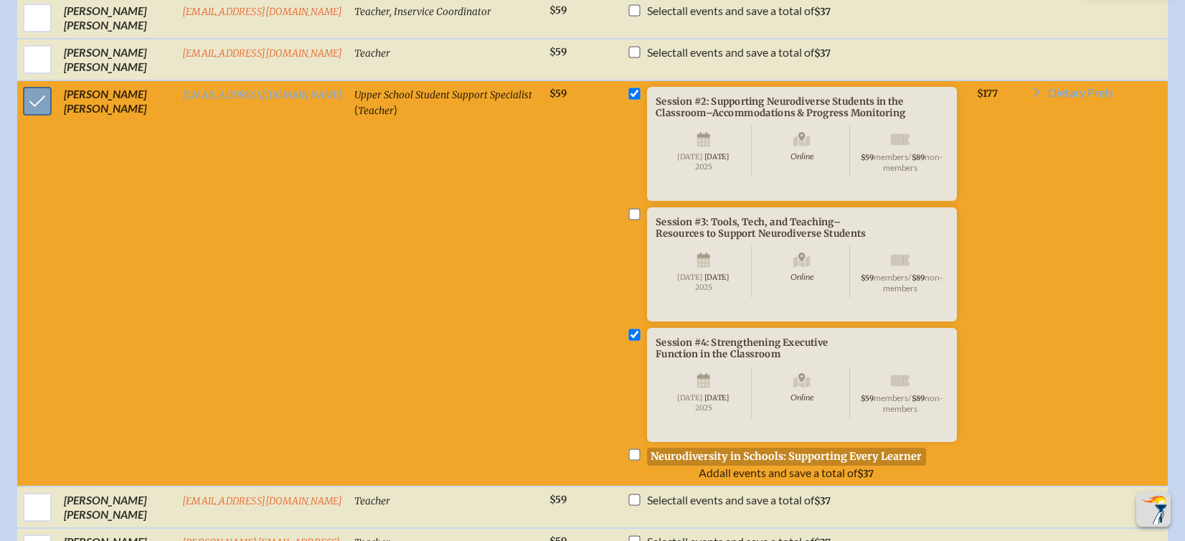
click at [19, 108] on input "checkbox" at bounding box center [37, 101] width 36 height 36
checkbox input "false"
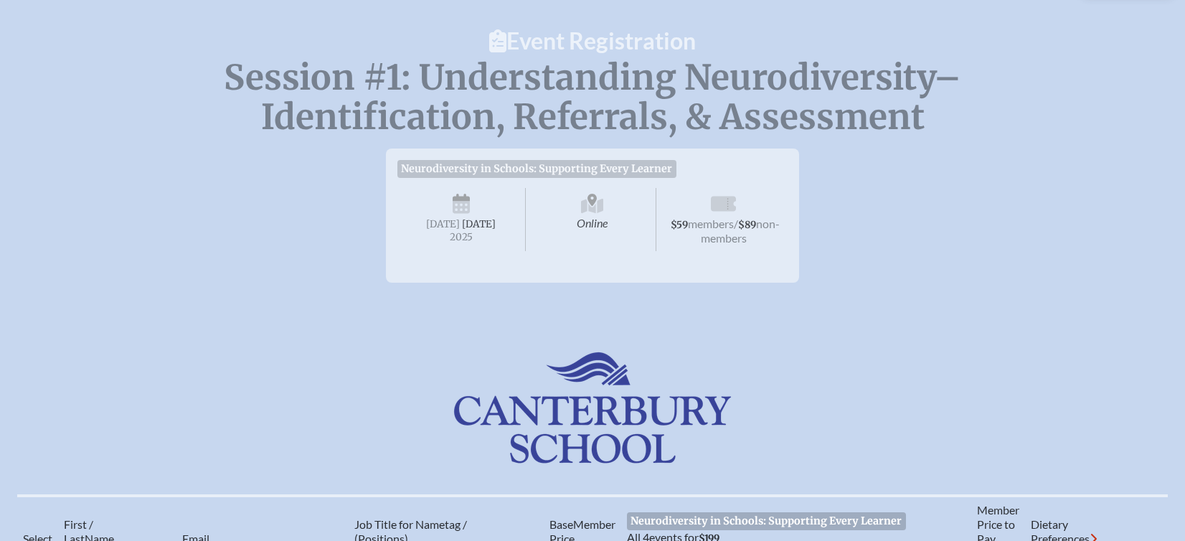
scroll to position [0, 11]
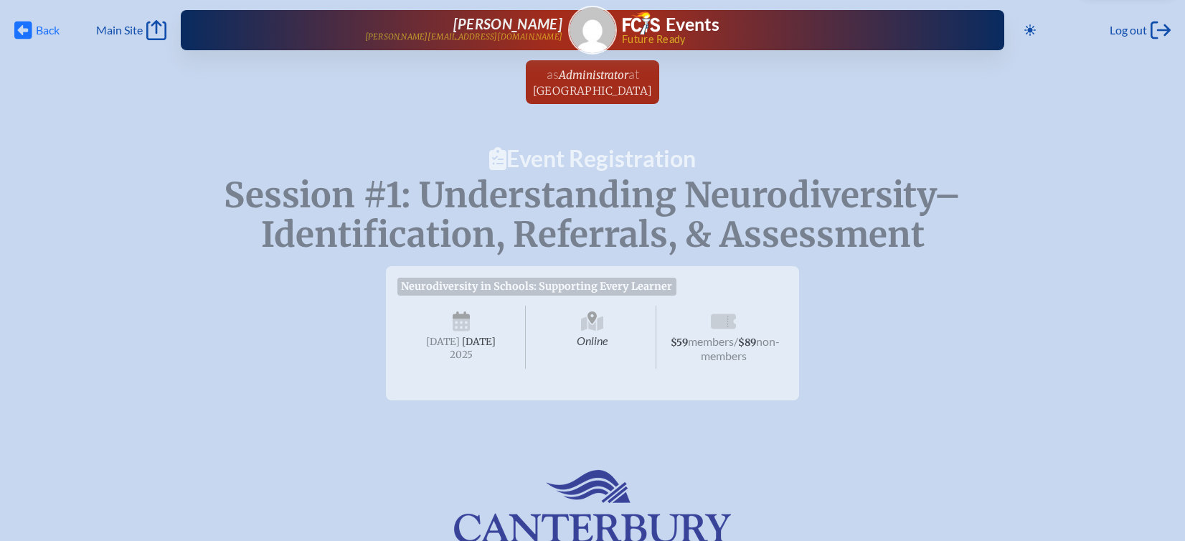
click at [36, 27] on span "Back" at bounding box center [48, 30] width 24 height 14
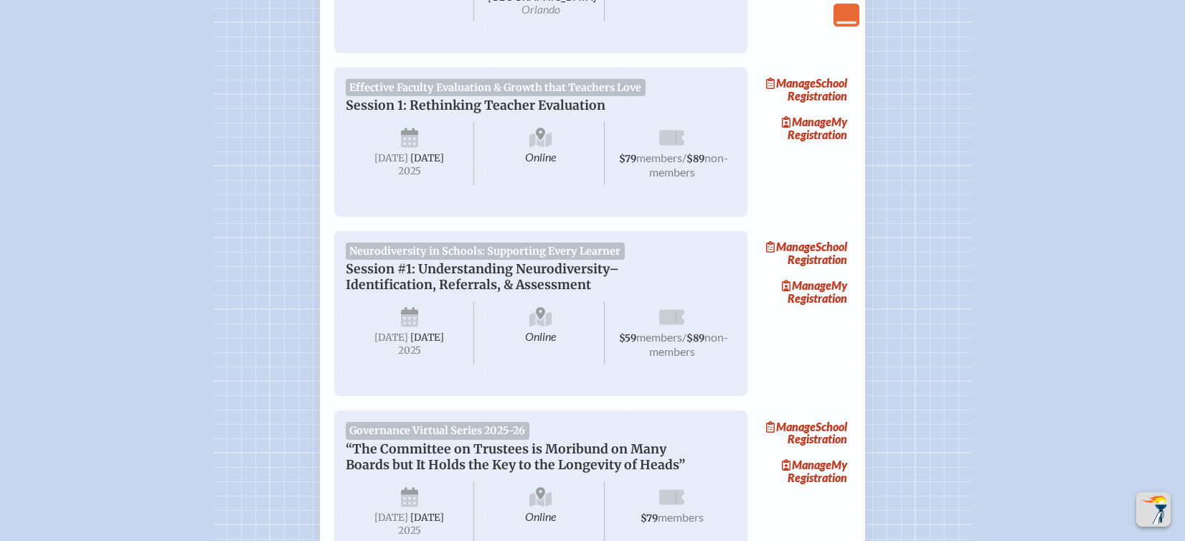
scroll to position [359, 0]
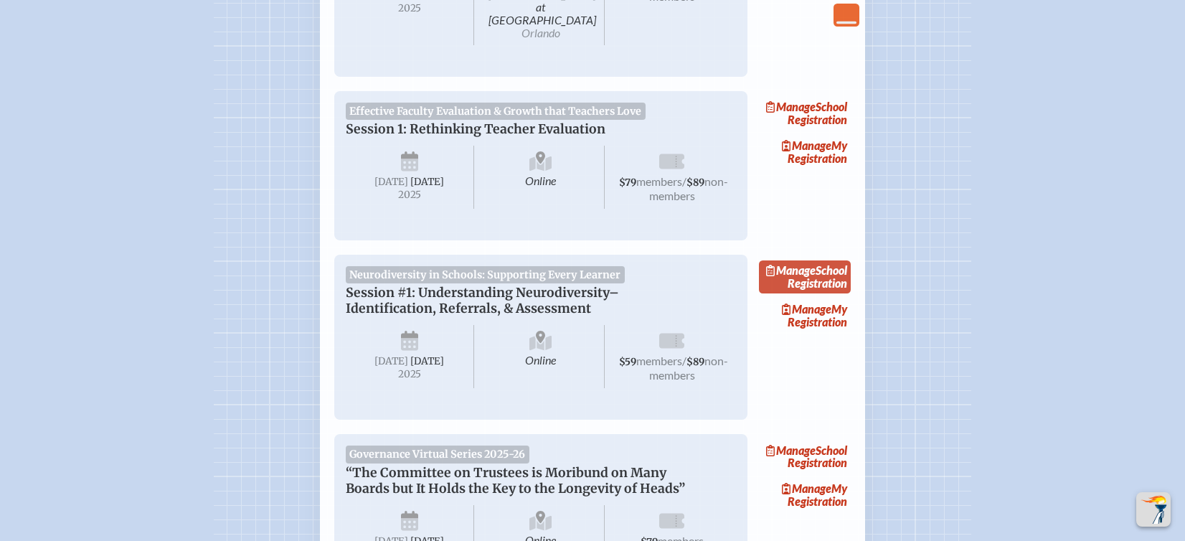
click at [820, 278] on link "Manage School Registration" at bounding box center [805, 276] width 92 height 33
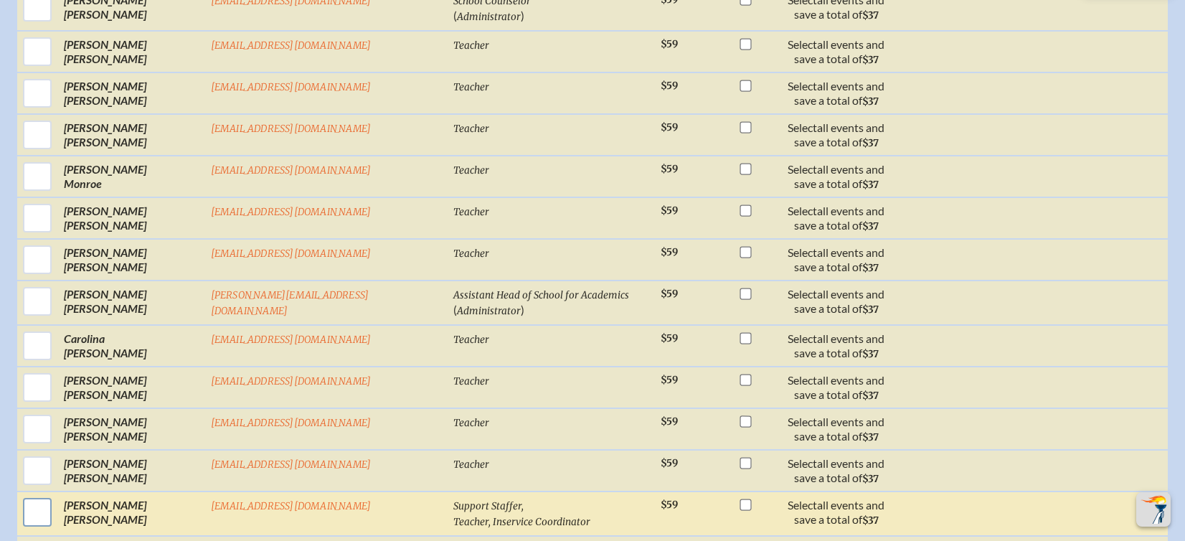
scroll to position [1578, 0]
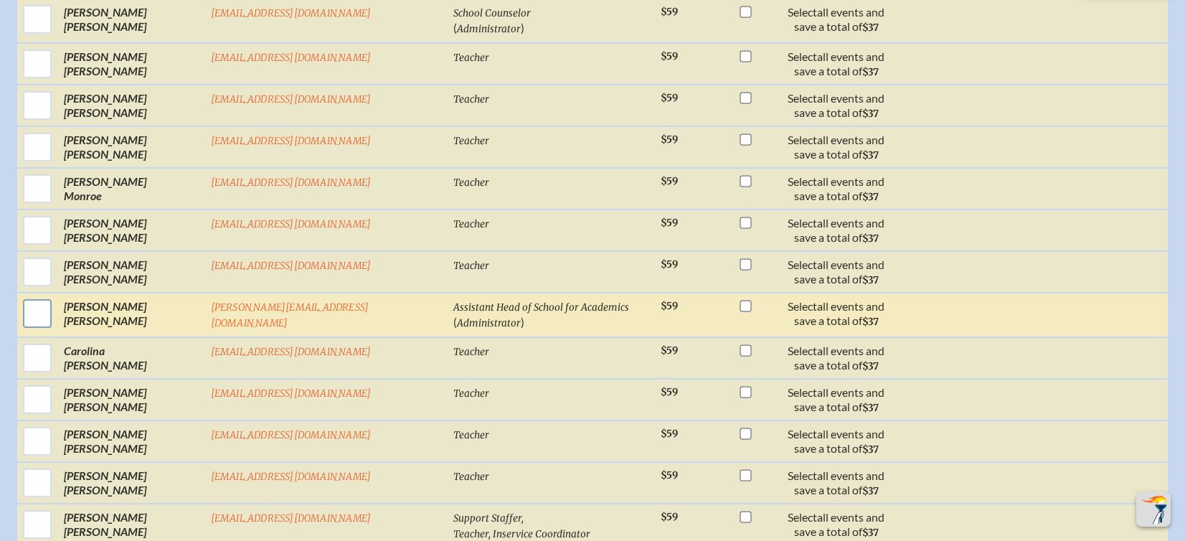
click at [37, 306] on input "checkbox" at bounding box center [37, 314] width 36 height 36
checkbox input "true"
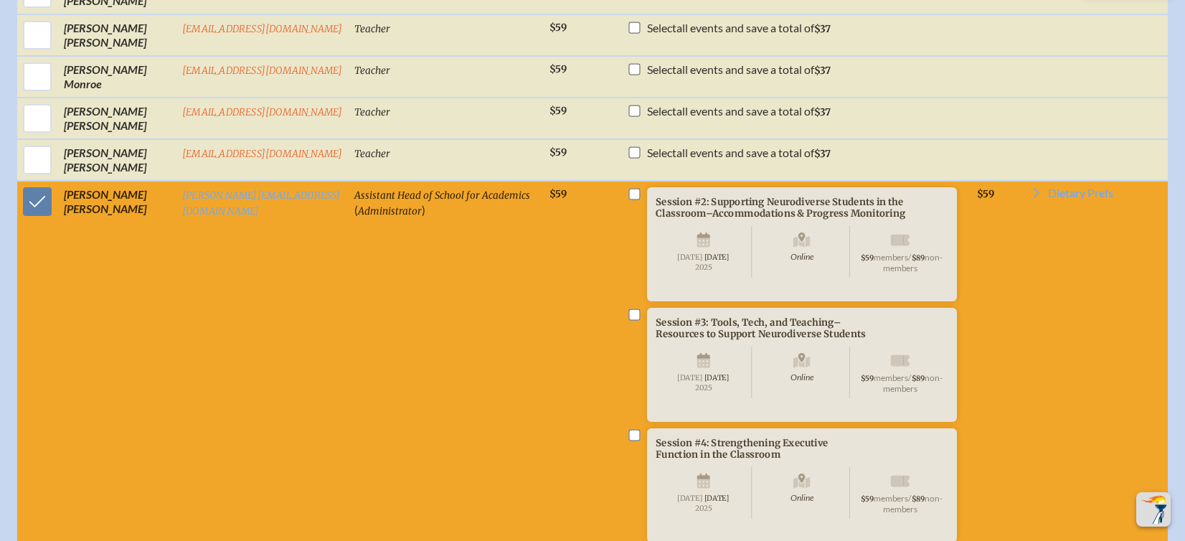
scroll to position [1864, 0]
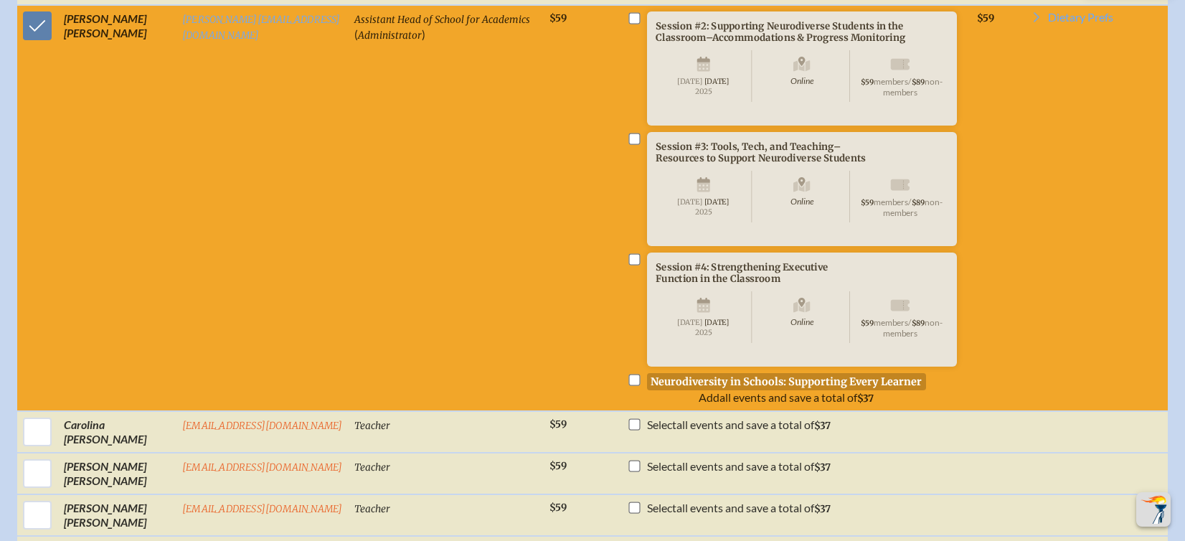
click at [633, 386] on input "checkbox" at bounding box center [633, 379] width 11 height 11
checkbox input "true"
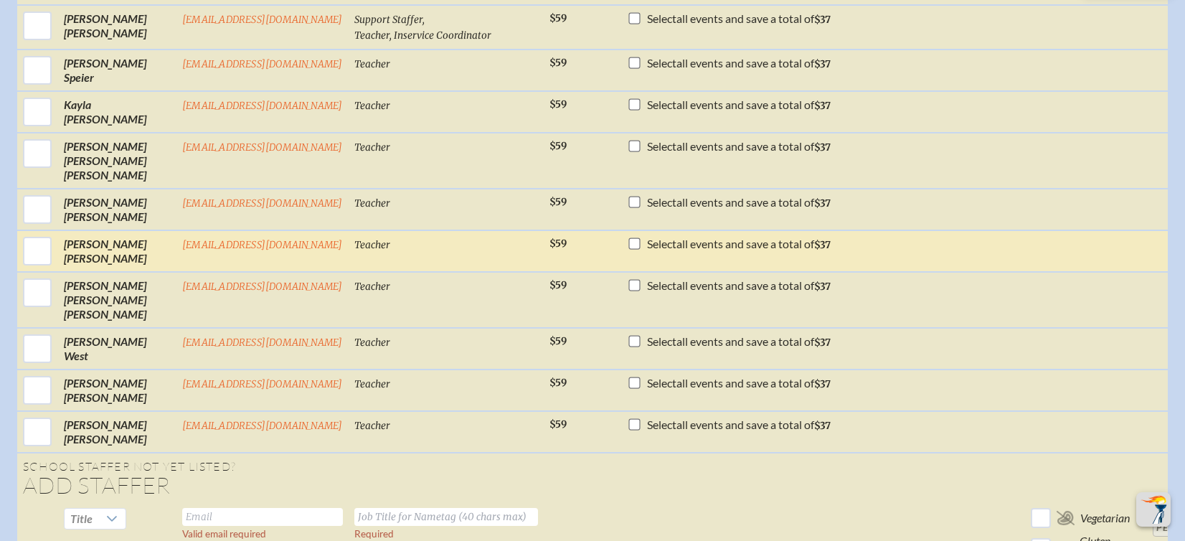
scroll to position [2294, 0]
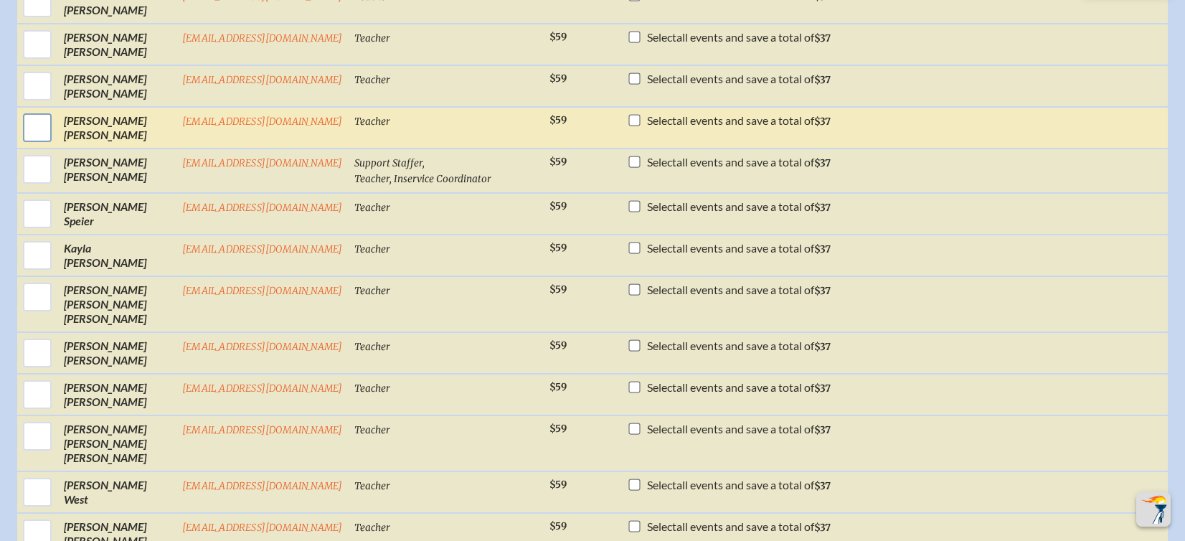
click at [35, 146] on input "checkbox" at bounding box center [37, 128] width 36 height 36
checkbox input "true"
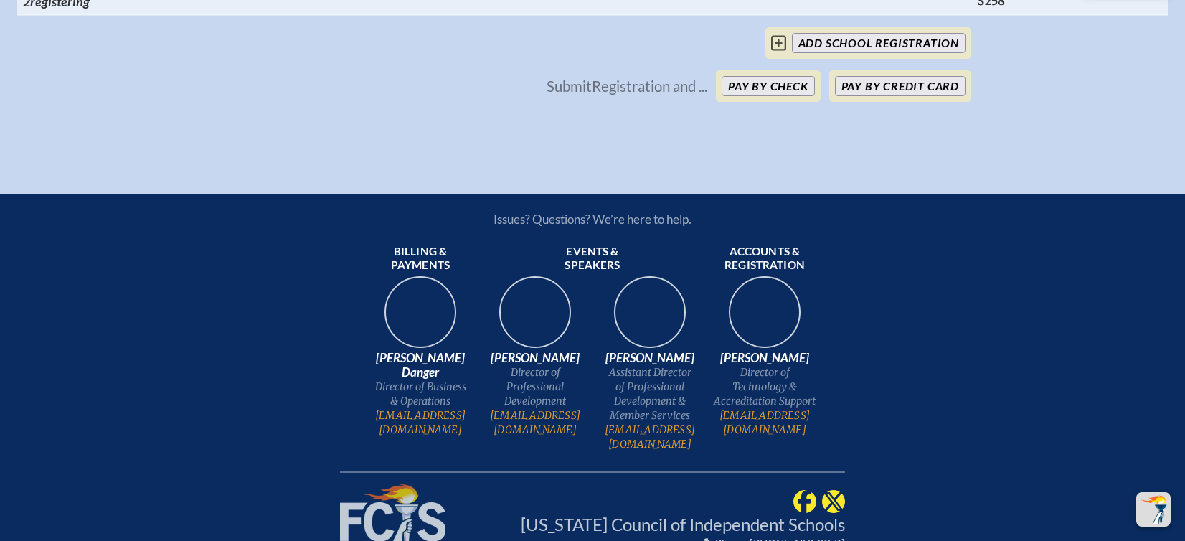
scroll to position [3370, 0]
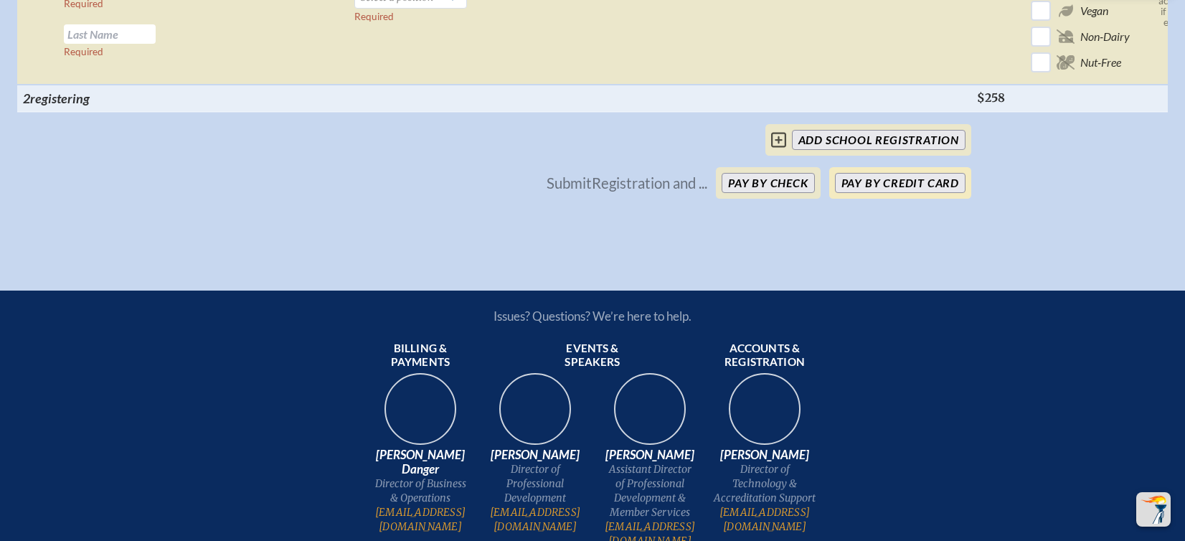
click at [905, 193] on button "Pay by Credit Card" at bounding box center [900, 183] width 131 height 20
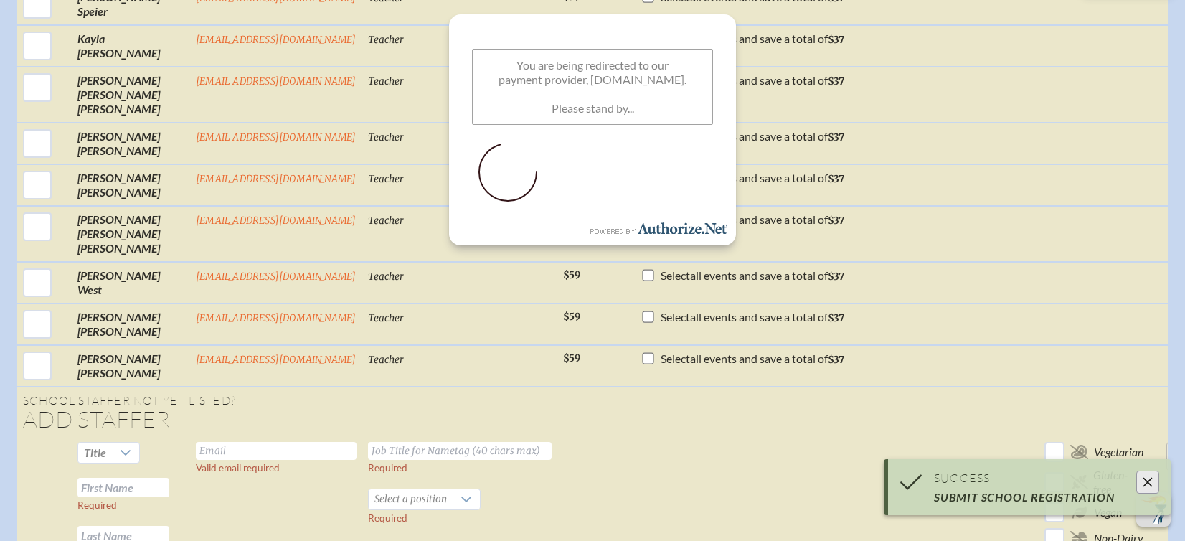
scroll to position [2868, 0]
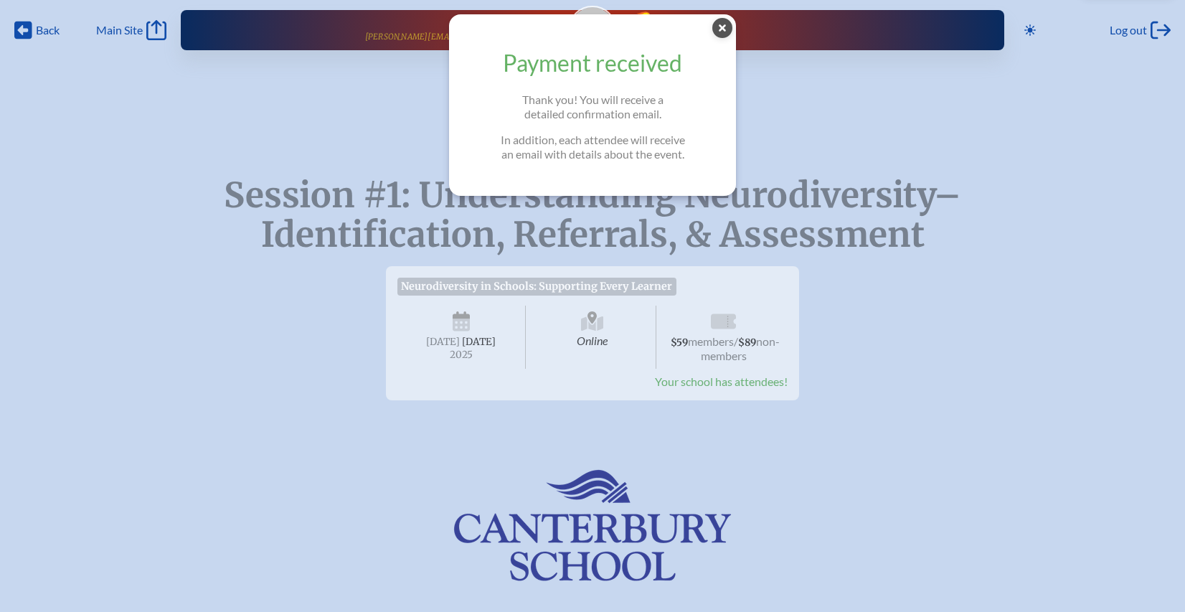
drag, startPoint x: 731, startPoint y: 27, endPoint x: 744, endPoint y: 24, distance: 13.1
click at [731, 27] on icon "Close Popup" at bounding box center [722, 28] width 20 height 20
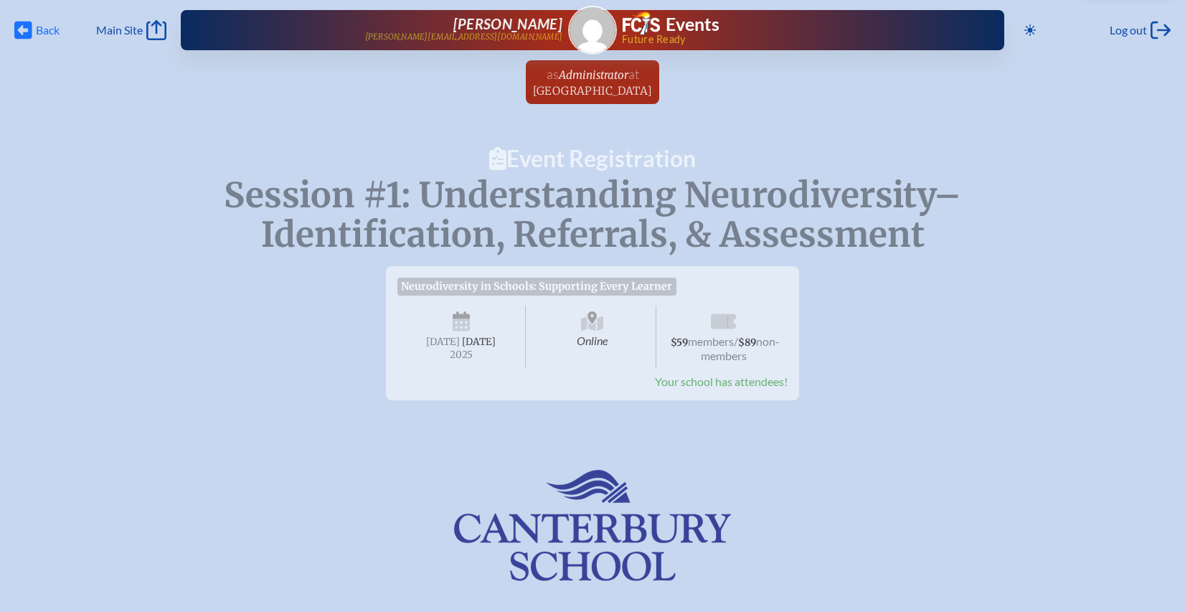
click at [27, 29] on icon "Back" at bounding box center [23, 30] width 18 height 20
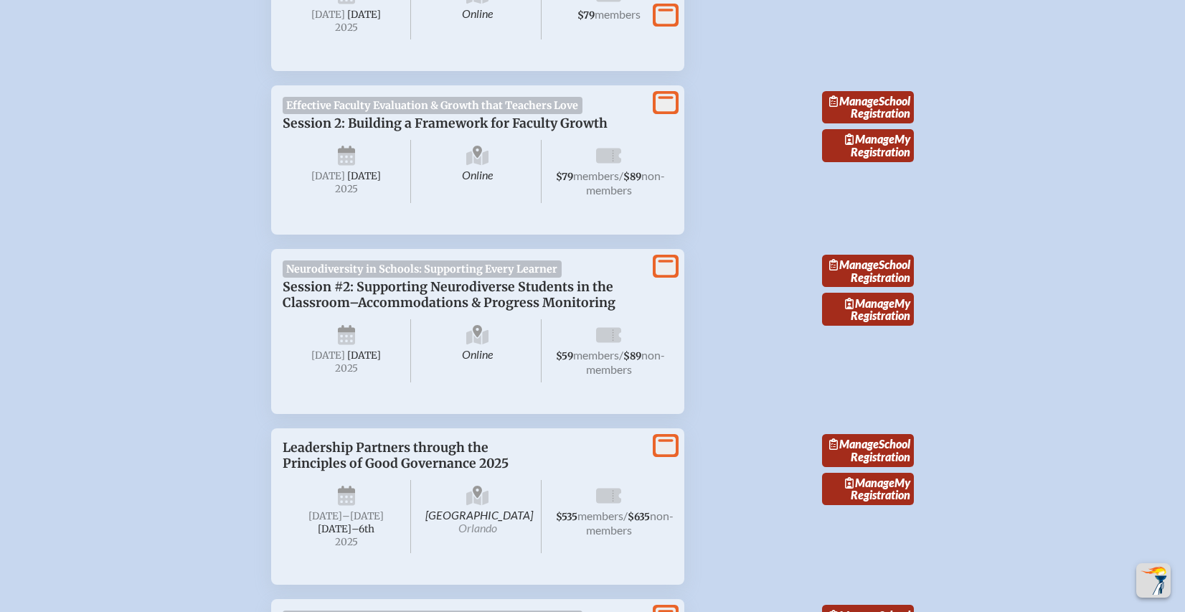
scroll to position [1220, 0]
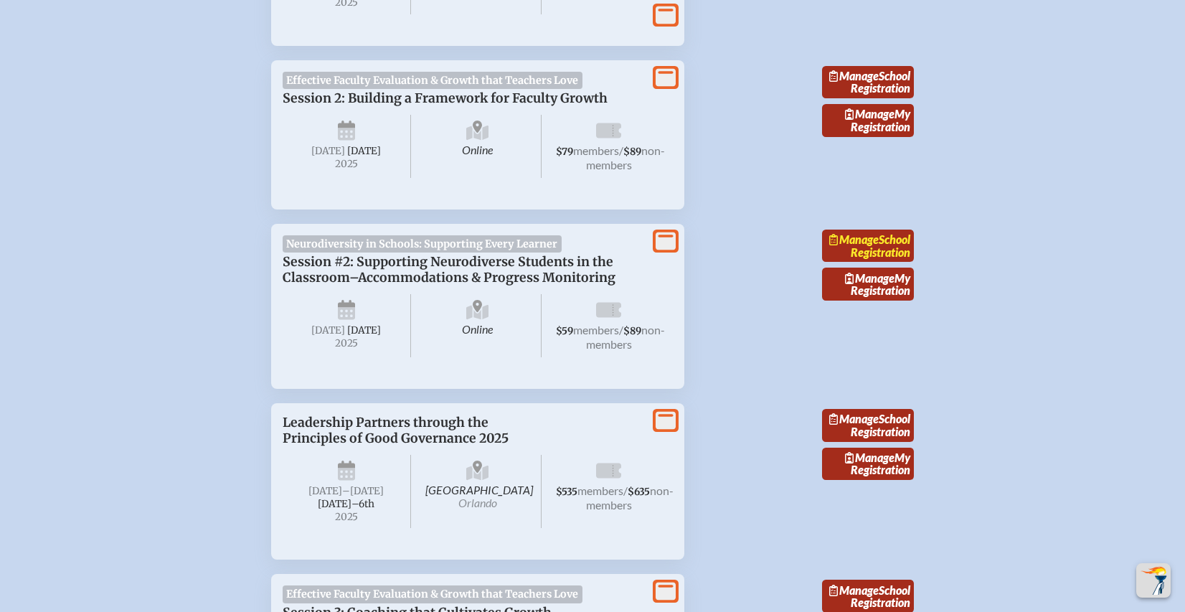
click at [867, 263] on link "Manage School Registration" at bounding box center [868, 246] width 92 height 33
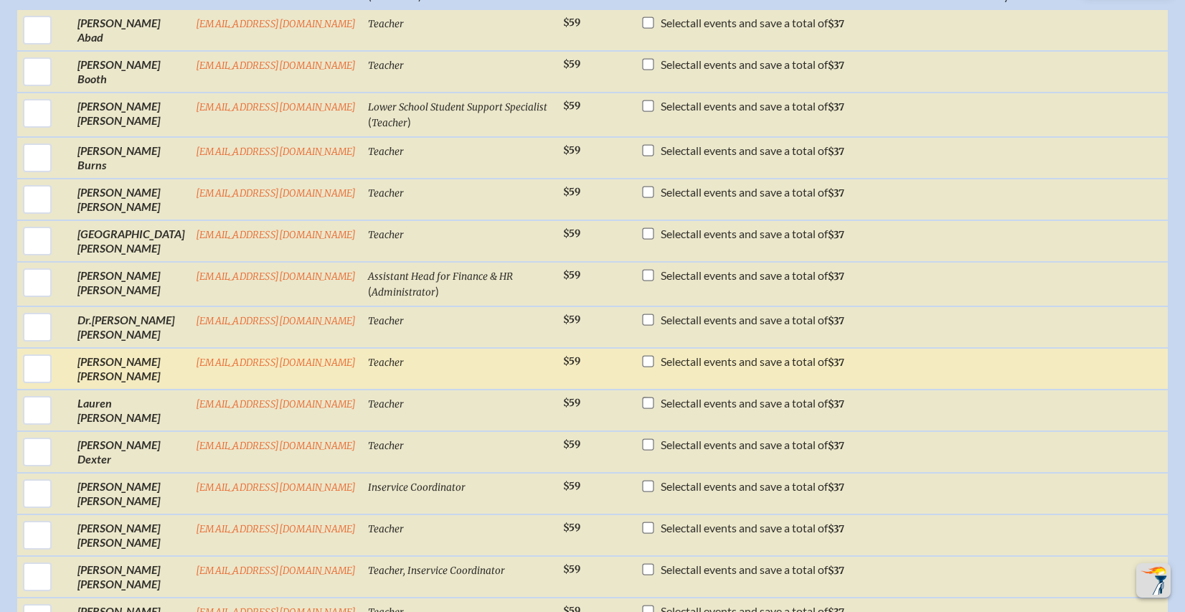
scroll to position [574, 0]
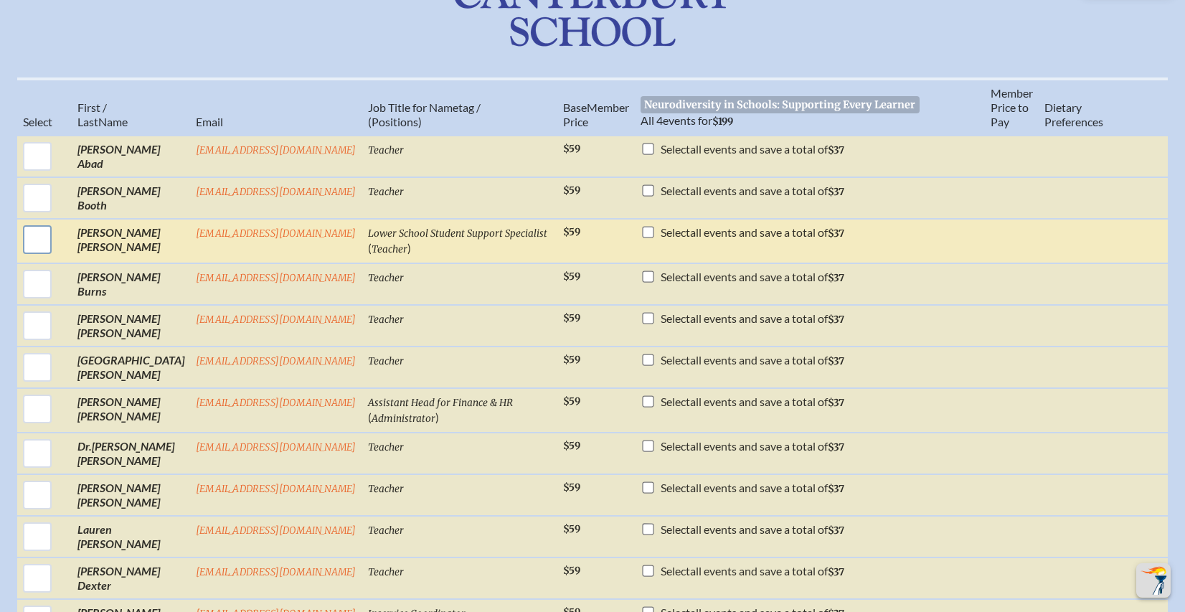
click at [32, 240] on input "checkbox" at bounding box center [37, 240] width 36 height 36
checkbox input "true"
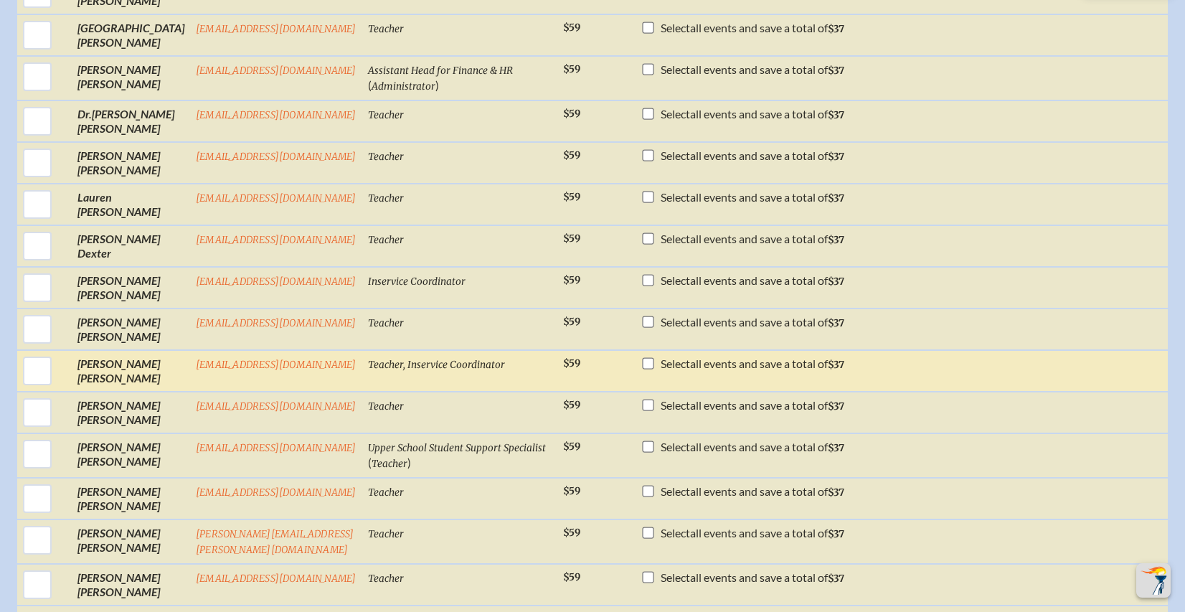
scroll to position [1291, 0]
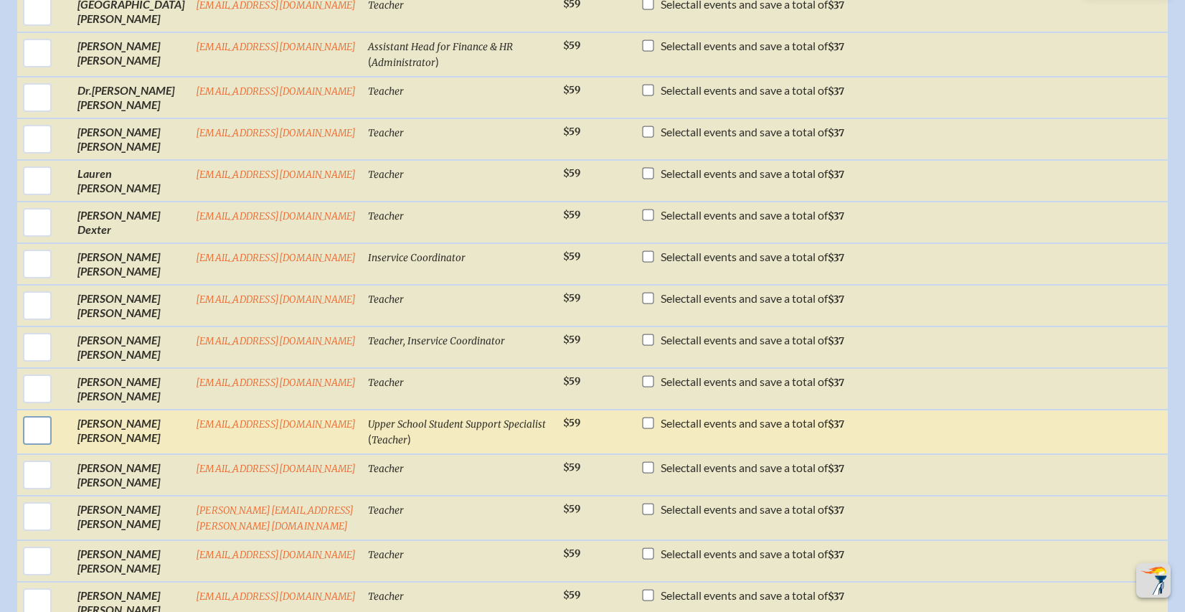
click at [24, 448] on input "checkbox" at bounding box center [37, 430] width 36 height 36
checkbox input "true"
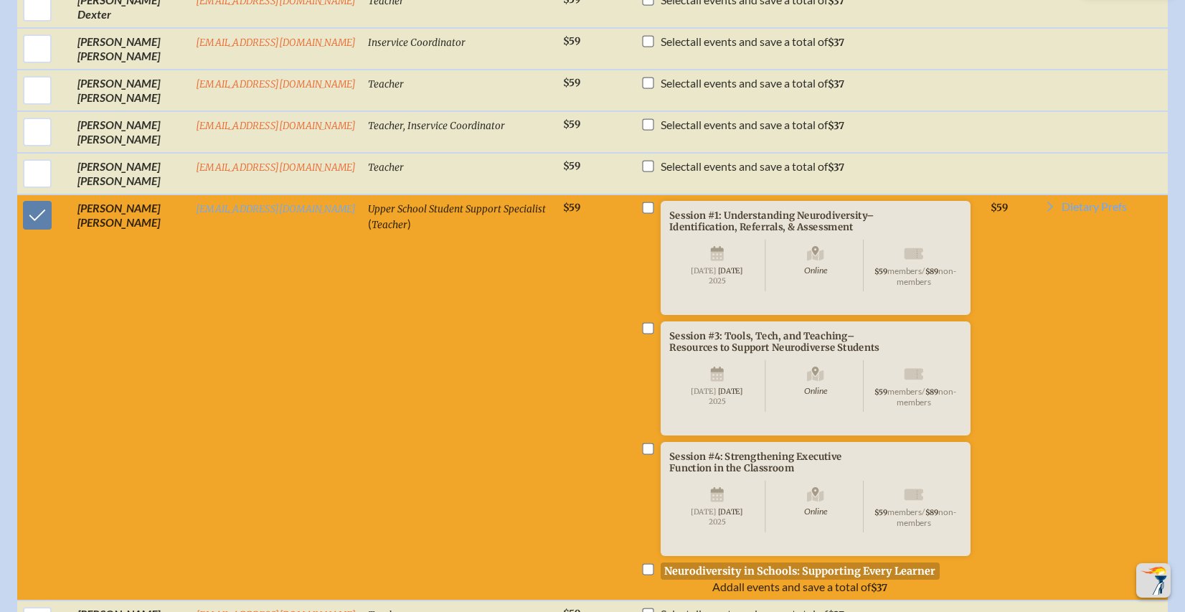
scroll to position [1578, 0]
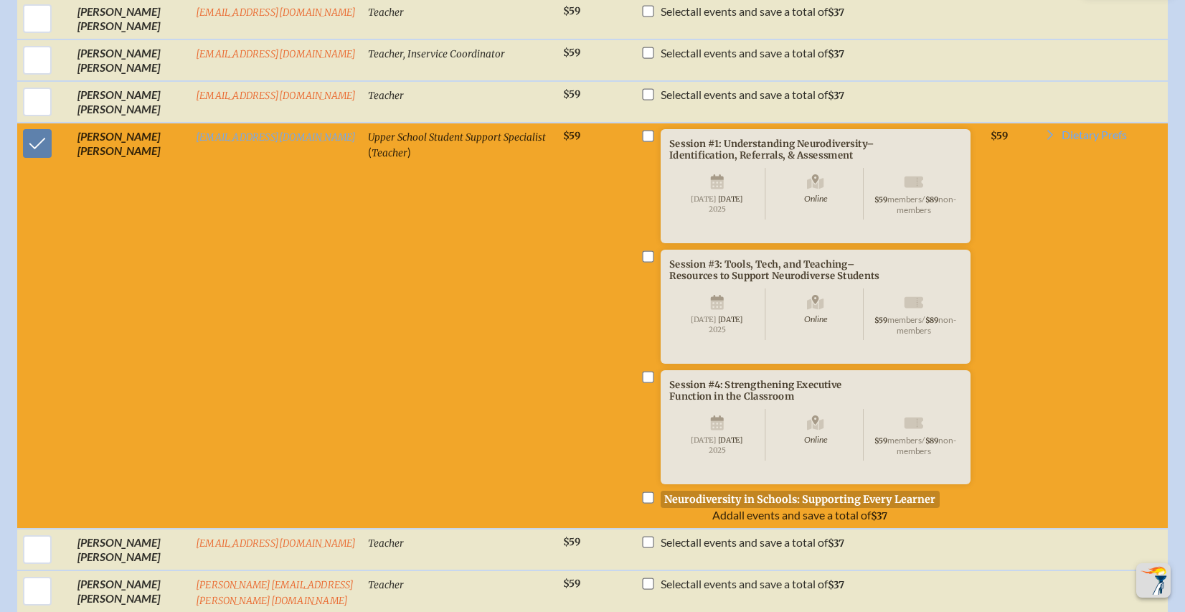
click at [649, 382] on input "checkbox" at bounding box center [647, 376] width 11 height 11
checkbox input "true"
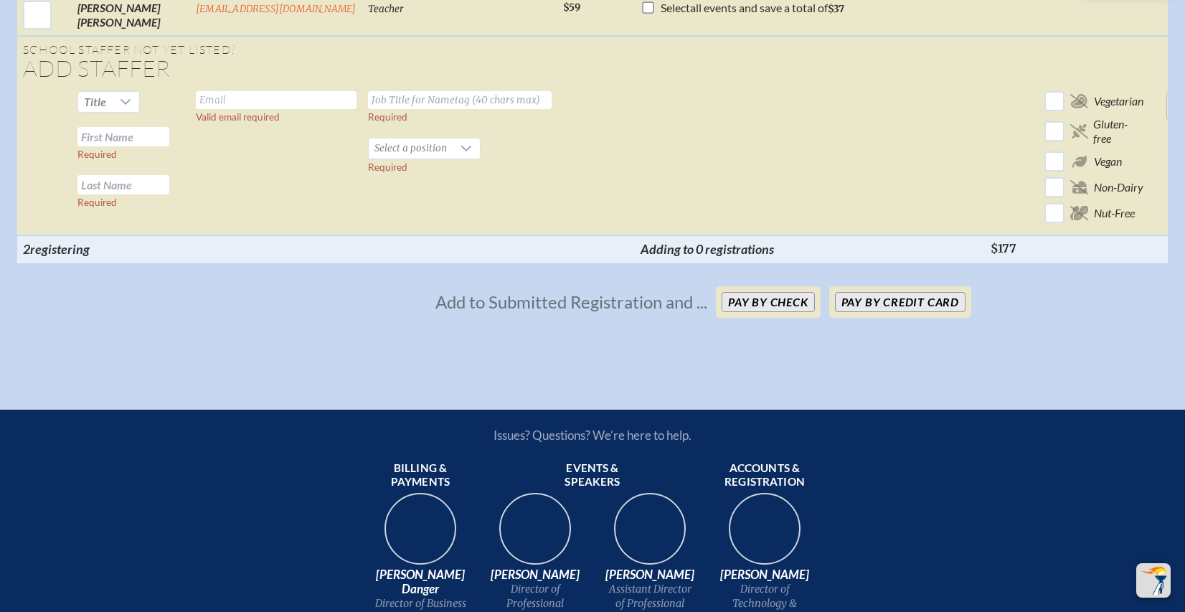
scroll to position [3874, 0]
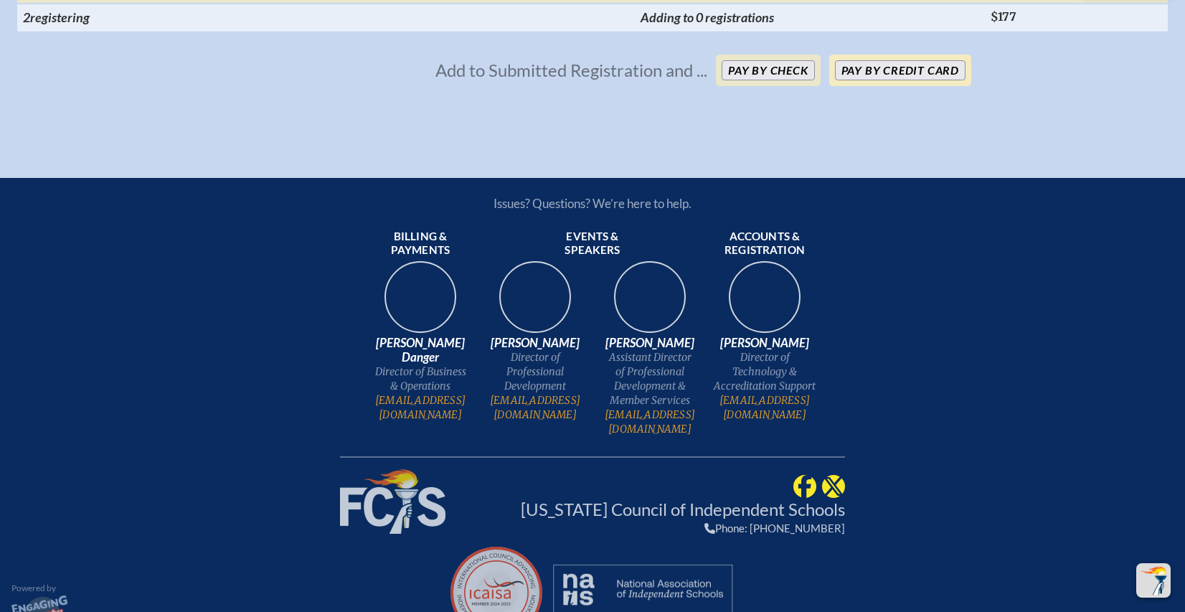
click at [893, 80] on button "Pay by Credit Card" at bounding box center [900, 70] width 131 height 20
